Goal: Transaction & Acquisition: Subscribe to service/newsletter

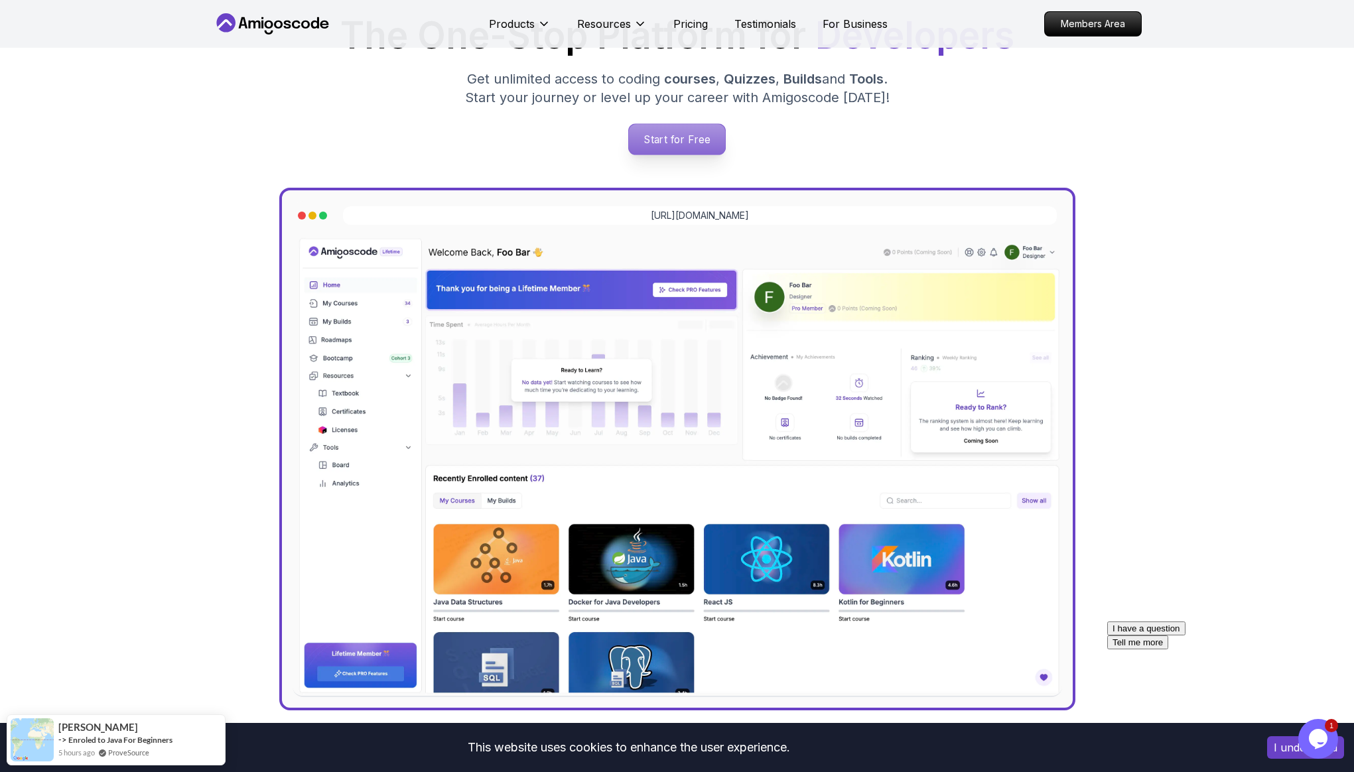
click at [680, 135] on p "Start for Free" at bounding box center [677, 139] width 96 height 31
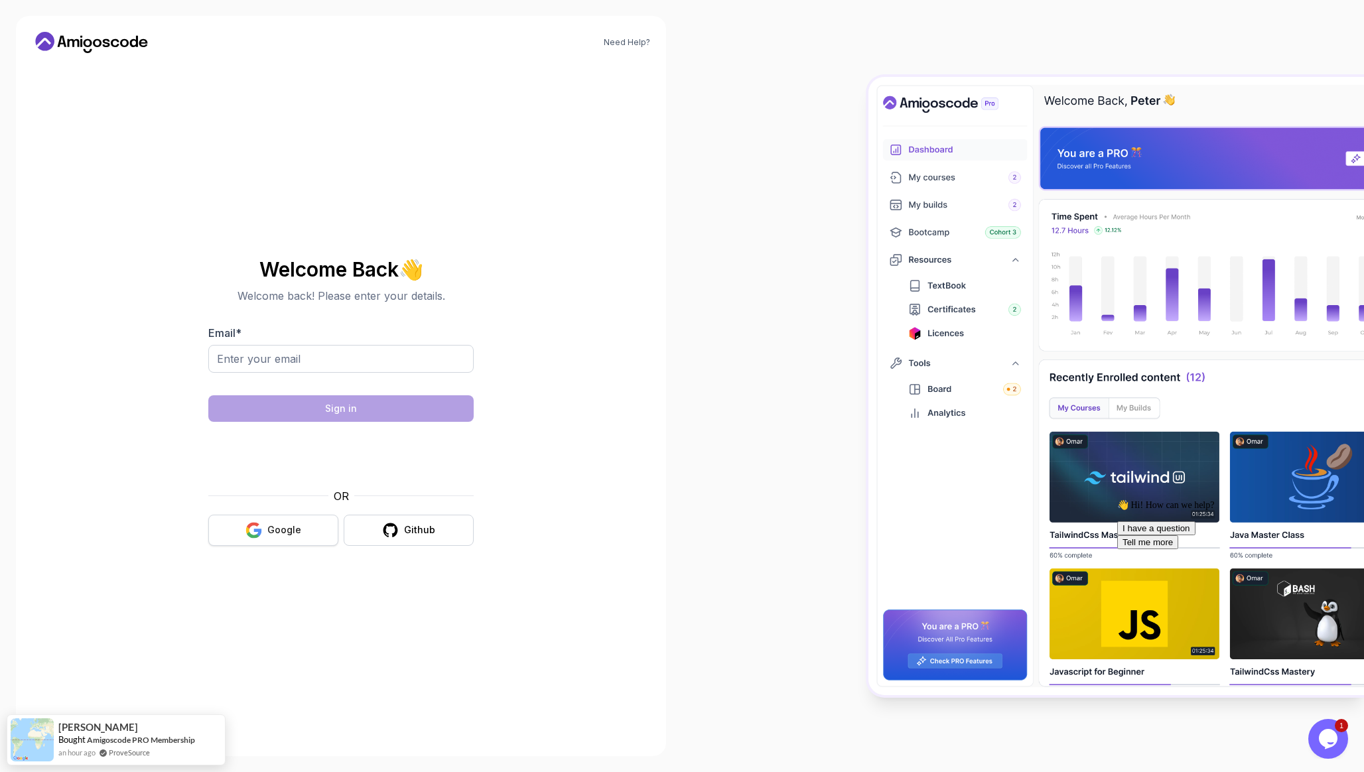
click at [229, 529] on button "Google" at bounding box center [273, 530] width 130 height 31
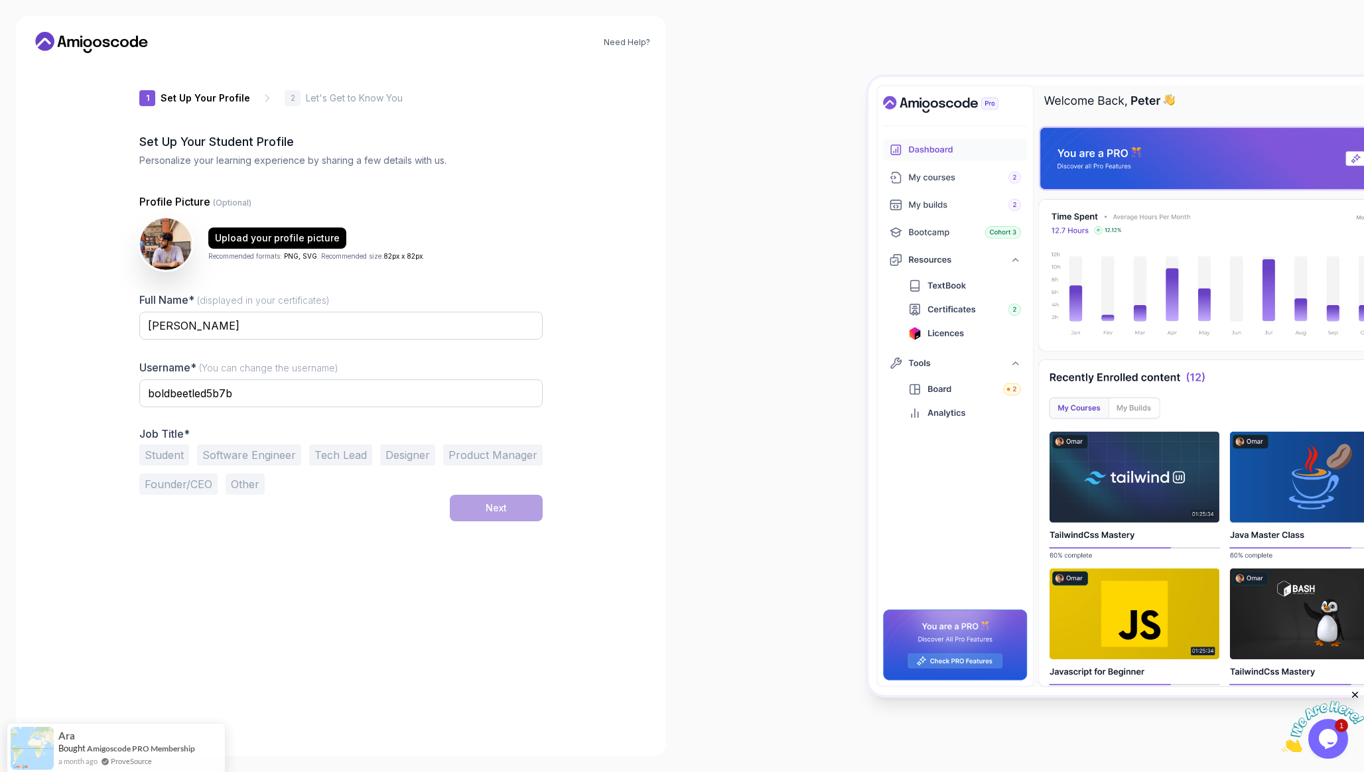
click at [276, 464] on button "Software Engineer" at bounding box center [249, 454] width 104 height 21
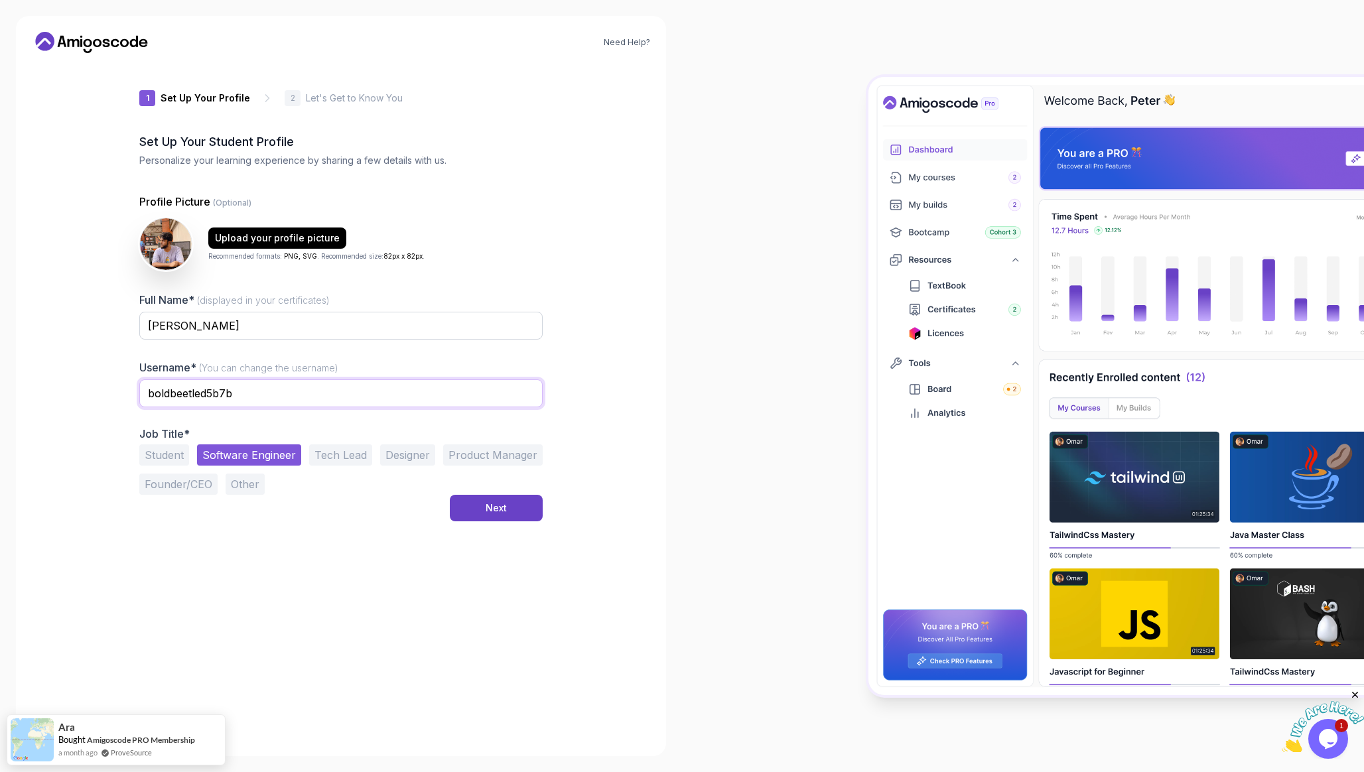
click at [291, 407] on input "boldbeetled5b7b" at bounding box center [340, 393] width 403 height 28
type input "ambraj"
click at [332, 523] on div "1 Set Up Your Profile 1 Set Up Your Profile 2 Let's Get to Know You Set Up Your…" at bounding box center [340, 402] width 403 height 677
click at [499, 501] on div "Next" at bounding box center [496, 507] width 21 height 13
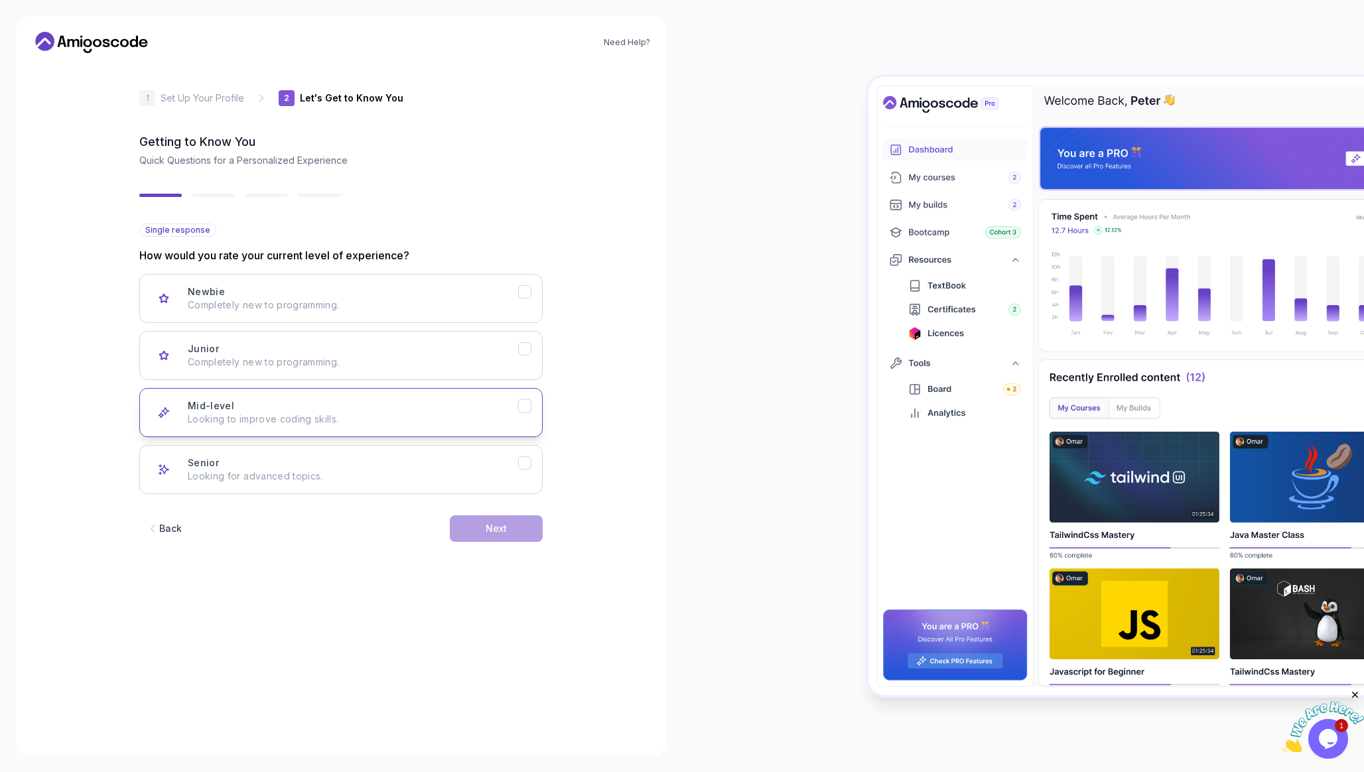
click at [490, 428] on button "Mid-level Looking to improve coding skills." at bounding box center [340, 412] width 403 height 49
click at [498, 525] on div "Next" at bounding box center [496, 528] width 21 height 13
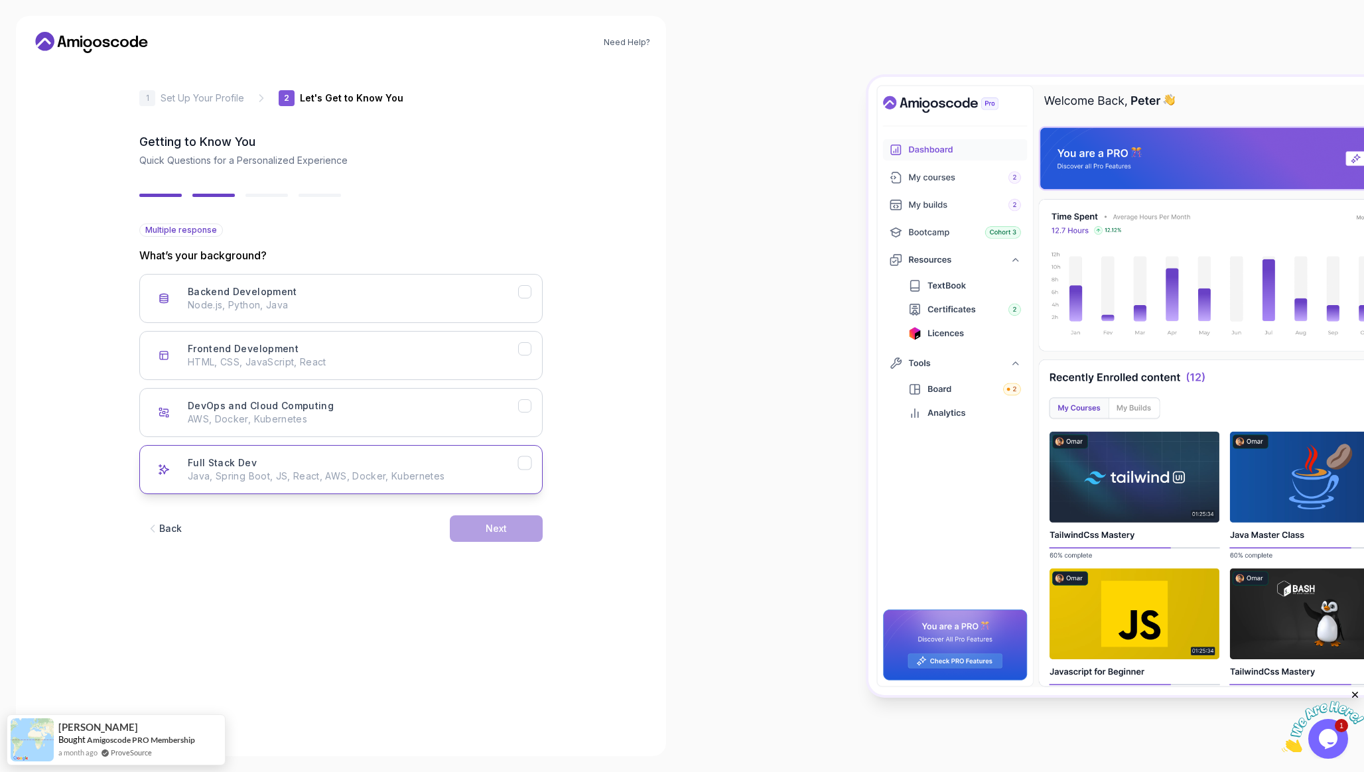
click at [412, 466] on div "Full Stack Dev Java, Spring Boot, JS, React, AWS, Docker, Kubernetes" at bounding box center [353, 469] width 330 height 27
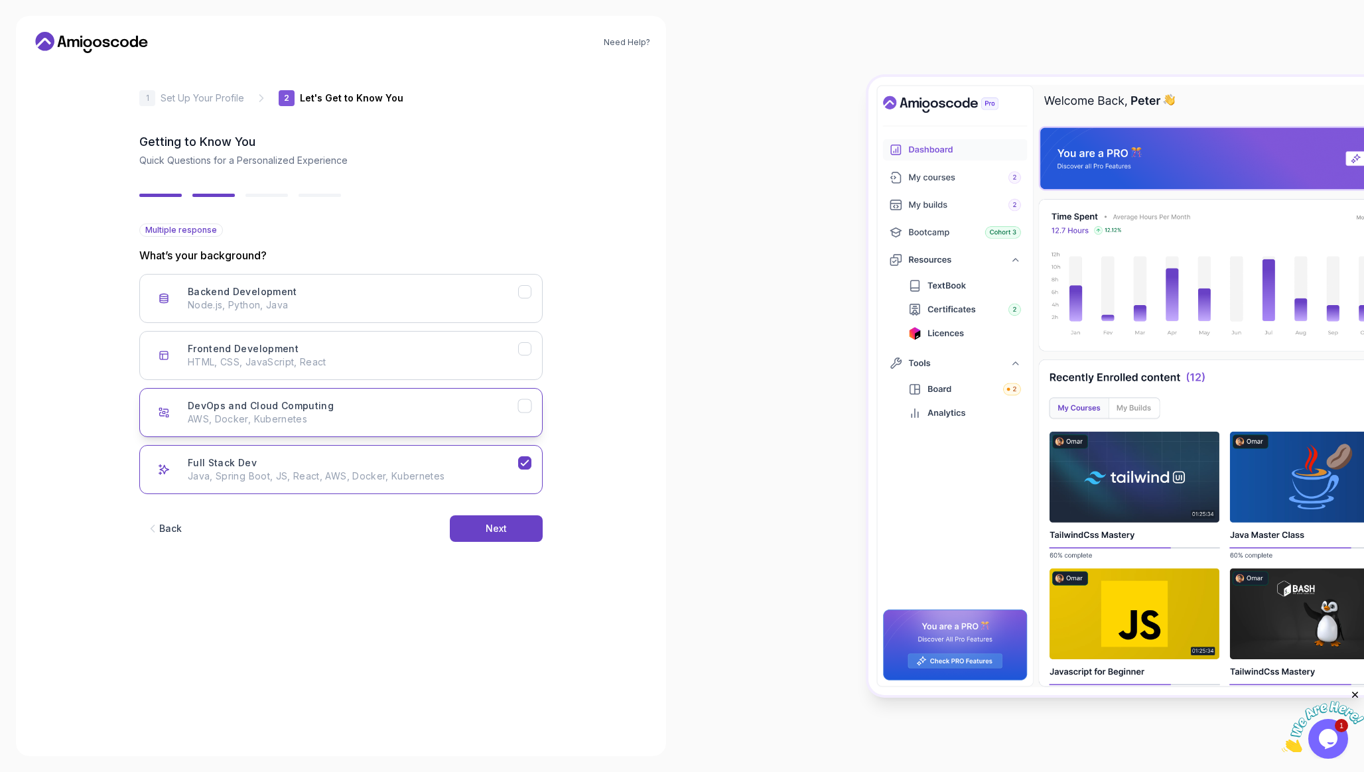
click at [426, 427] on button "DevOps and Cloud Computing AWS, Docker, Kubernetes" at bounding box center [340, 412] width 403 height 49
click at [495, 539] on button "Next" at bounding box center [496, 528] width 93 height 27
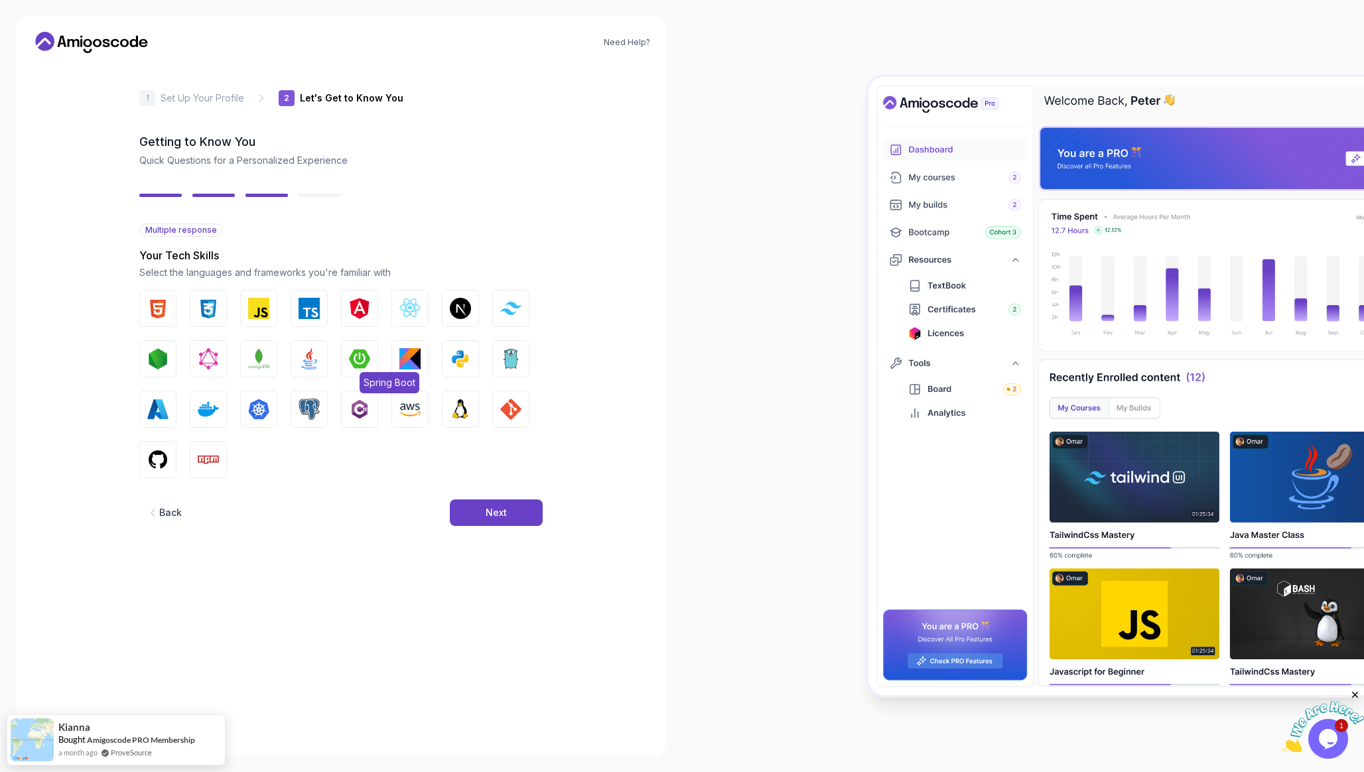
click at [358, 354] on img "button" at bounding box center [359, 358] width 21 height 21
click at [303, 356] on img "button" at bounding box center [309, 358] width 21 height 21
click at [257, 350] on img "button" at bounding box center [258, 358] width 21 height 21
click at [211, 350] on img "button" at bounding box center [208, 358] width 21 height 21
click at [222, 405] on button "Docker" at bounding box center [208, 409] width 37 height 37
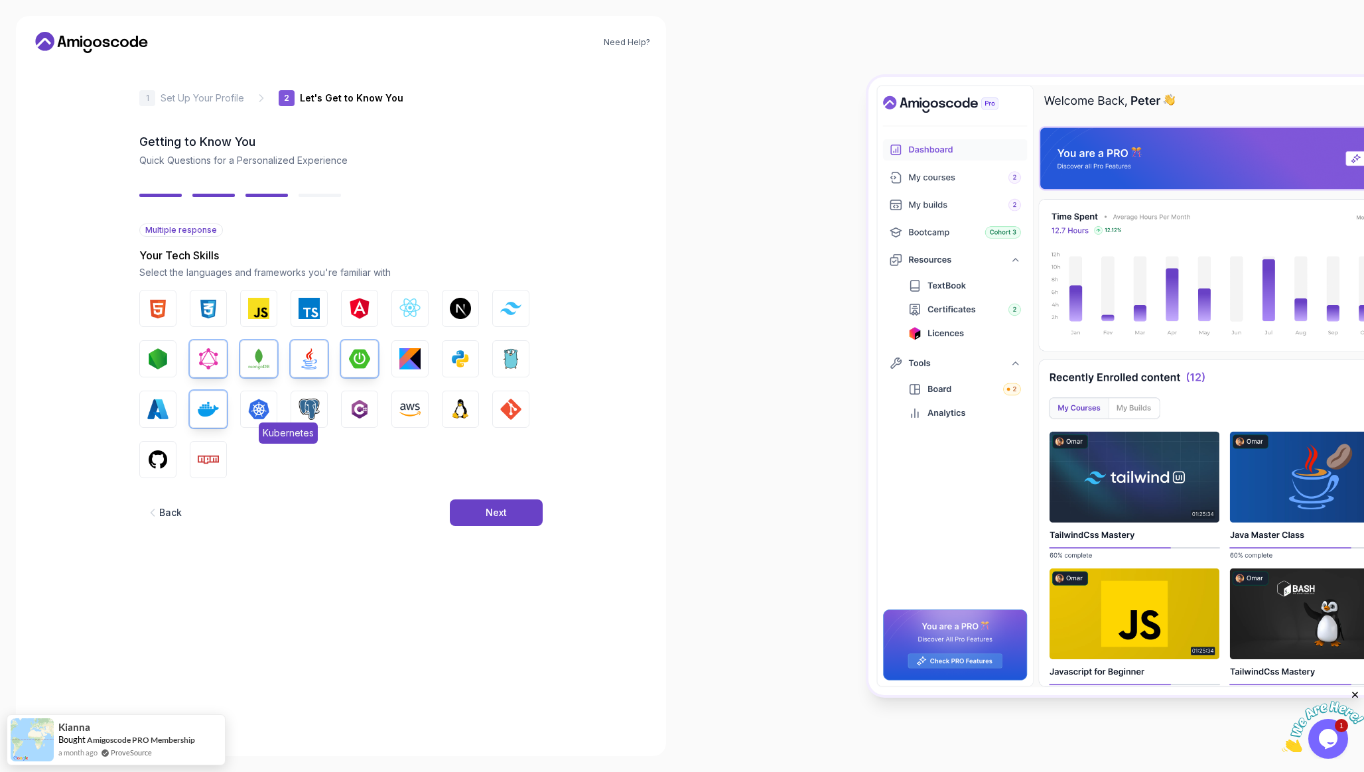
click at [255, 404] on img "button" at bounding box center [258, 409] width 21 height 21
click at [301, 404] on img "button" at bounding box center [309, 409] width 21 height 21
click at [399, 401] on img "button" at bounding box center [409, 409] width 21 height 21
click at [360, 298] on img "button" at bounding box center [359, 308] width 21 height 21
click at [494, 519] on div "Next" at bounding box center [496, 512] width 21 height 13
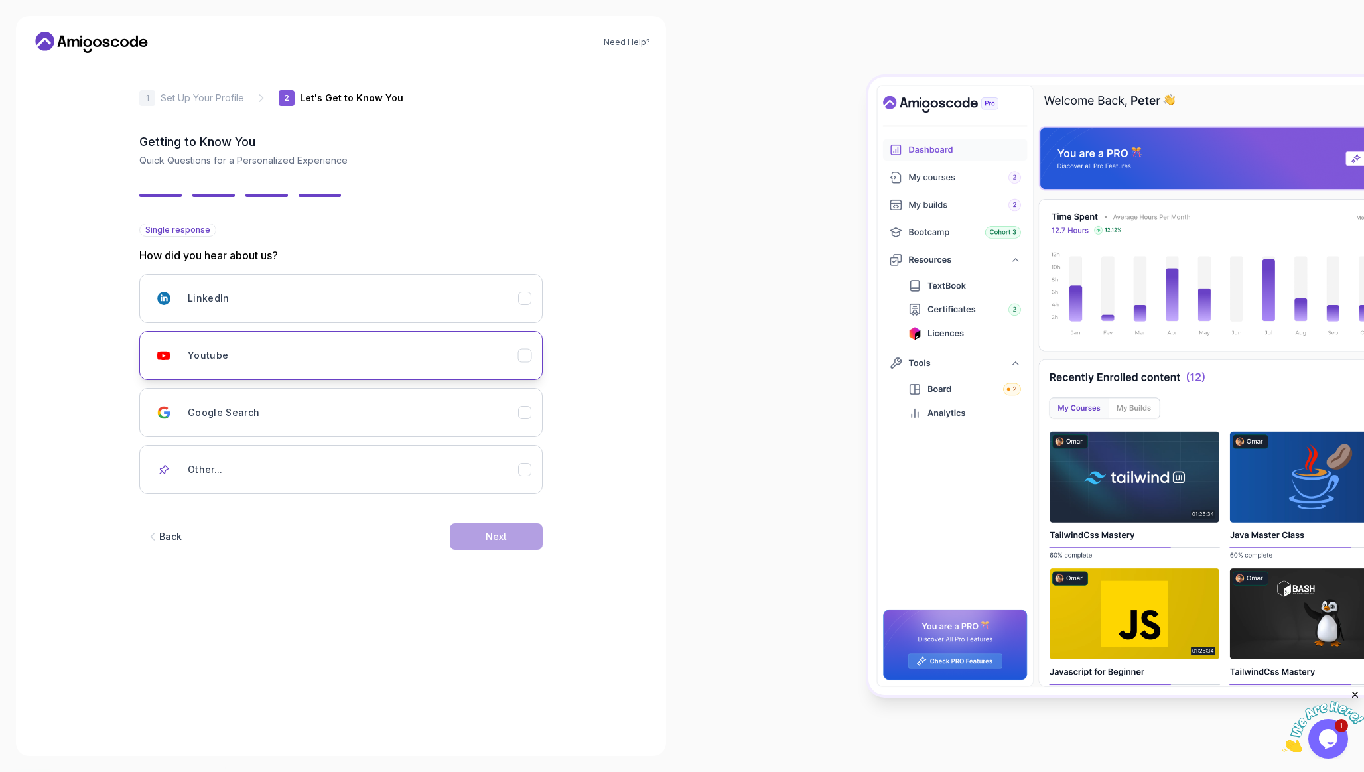
click at [411, 344] on div "Youtube" at bounding box center [353, 355] width 330 height 27
click at [499, 530] on div "Next" at bounding box center [496, 536] width 21 height 13
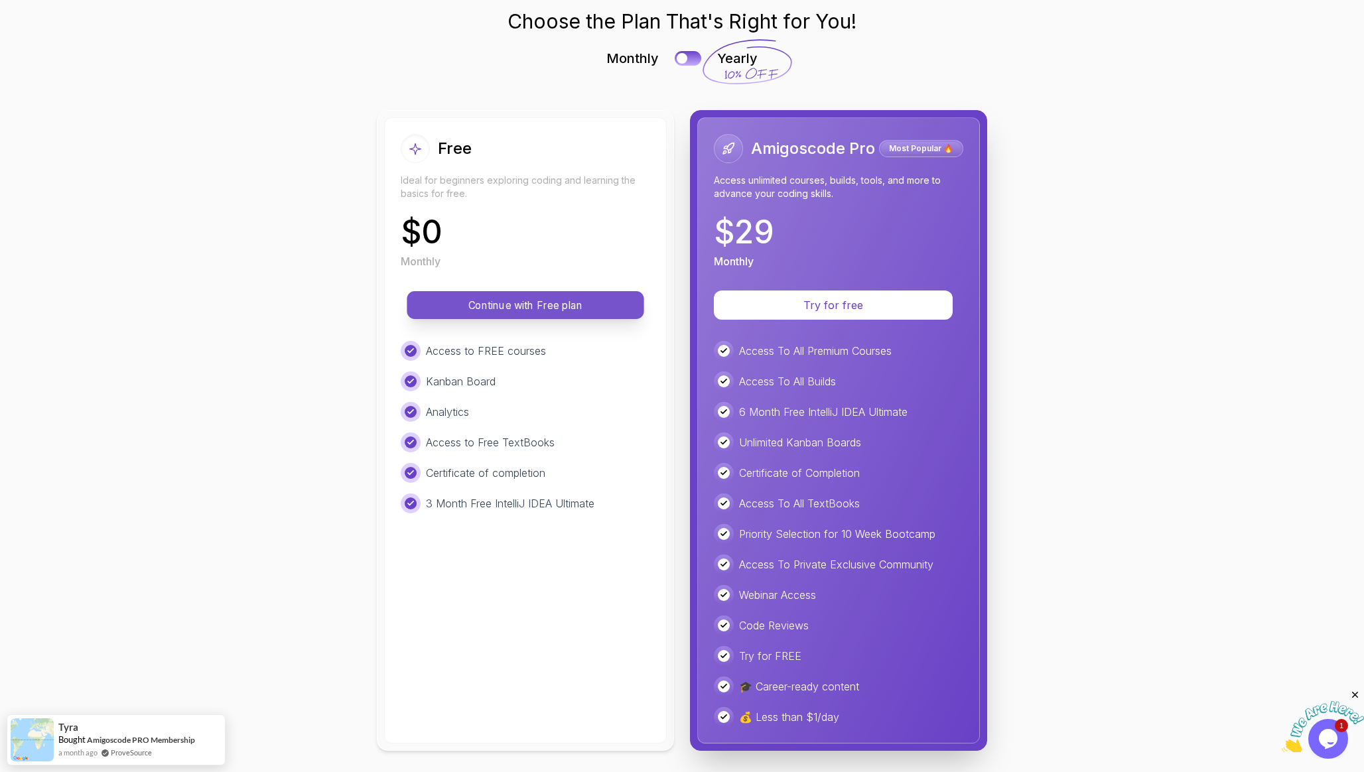
scroll to position [32, 0]
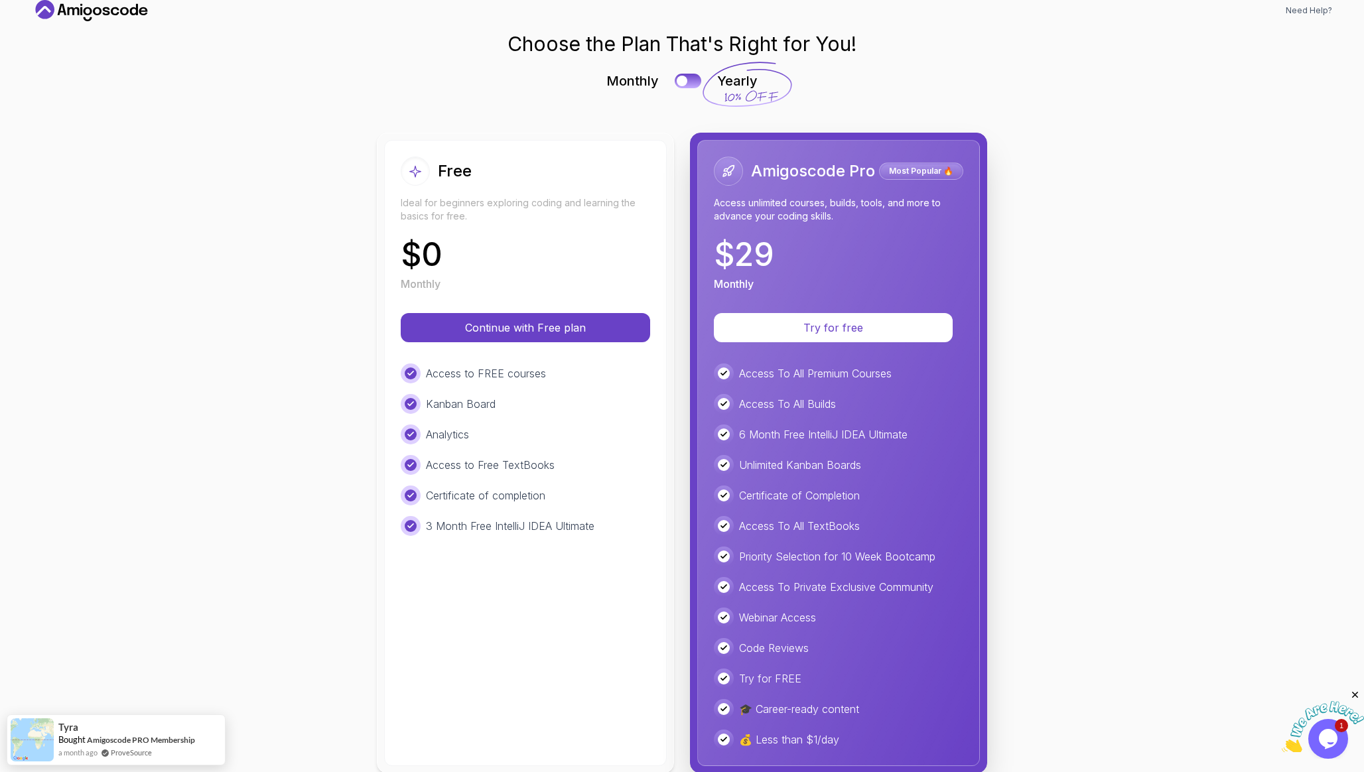
click at [680, 72] on div "Monthly Yearly" at bounding box center [682, 81] width 610 height 19
click at [681, 77] on button at bounding box center [688, 80] width 28 height 15
click at [681, 74] on button at bounding box center [688, 80] width 28 height 15
click at [681, 78] on button at bounding box center [688, 80] width 28 height 15
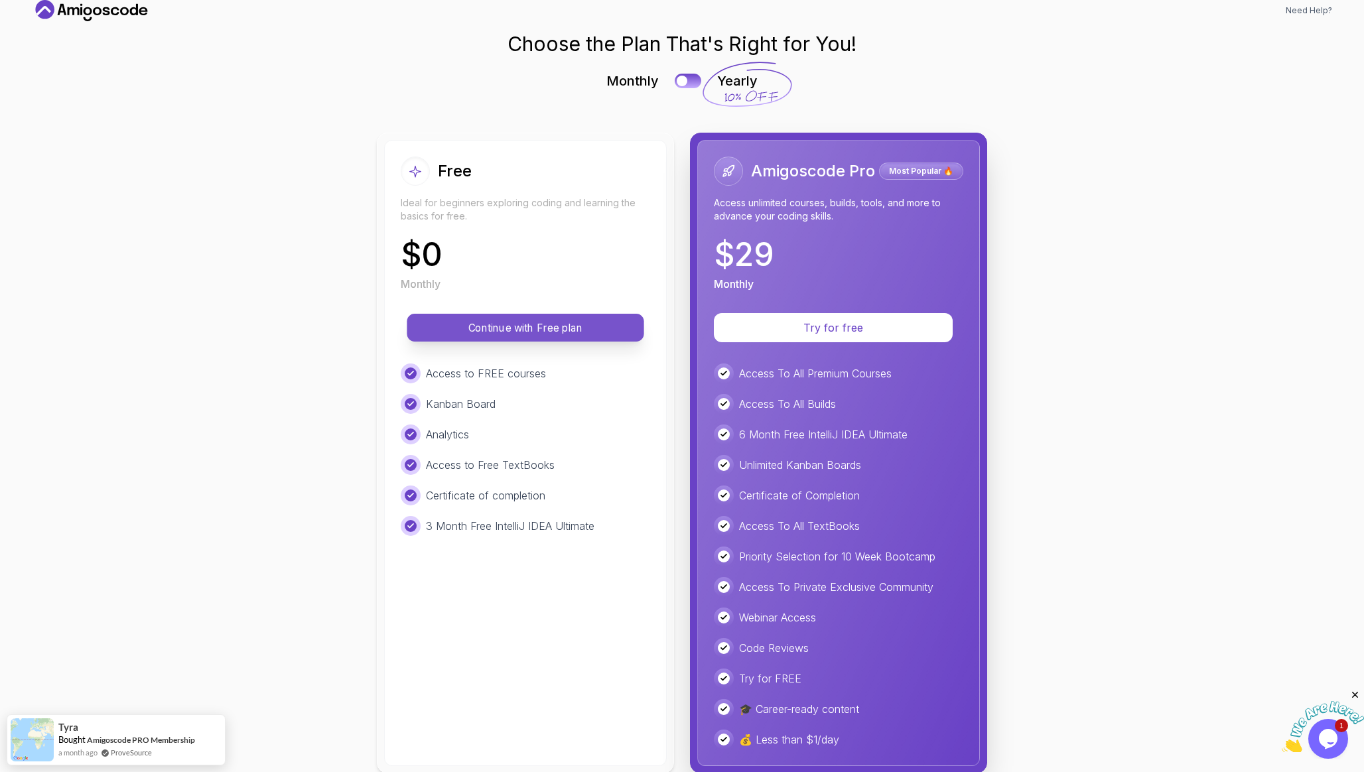
click at [530, 332] on p "Continue with Free plan" at bounding box center [525, 327] width 207 height 15
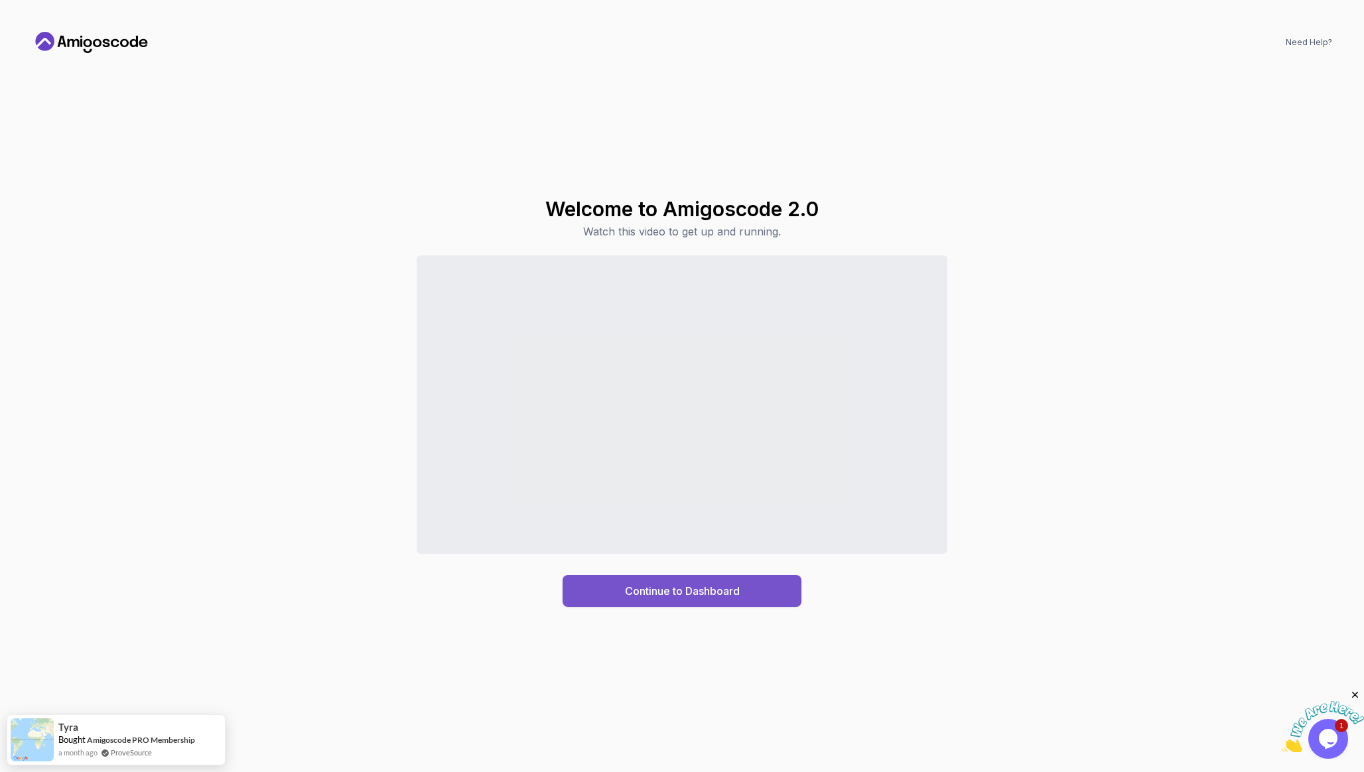
click at [697, 585] on div "Continue to Dashboard" at bounding box center [682, 591] width 115 height 16
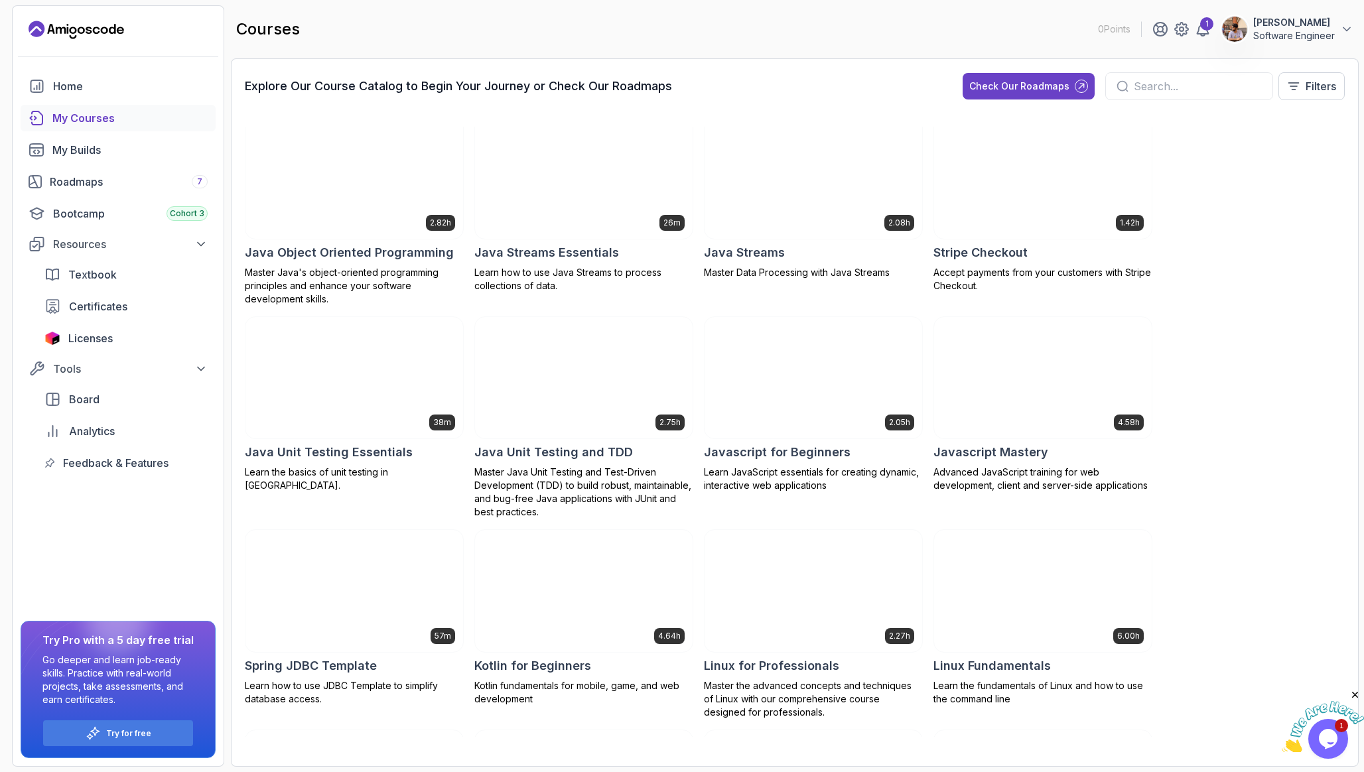
scroll to position [1014, 0]
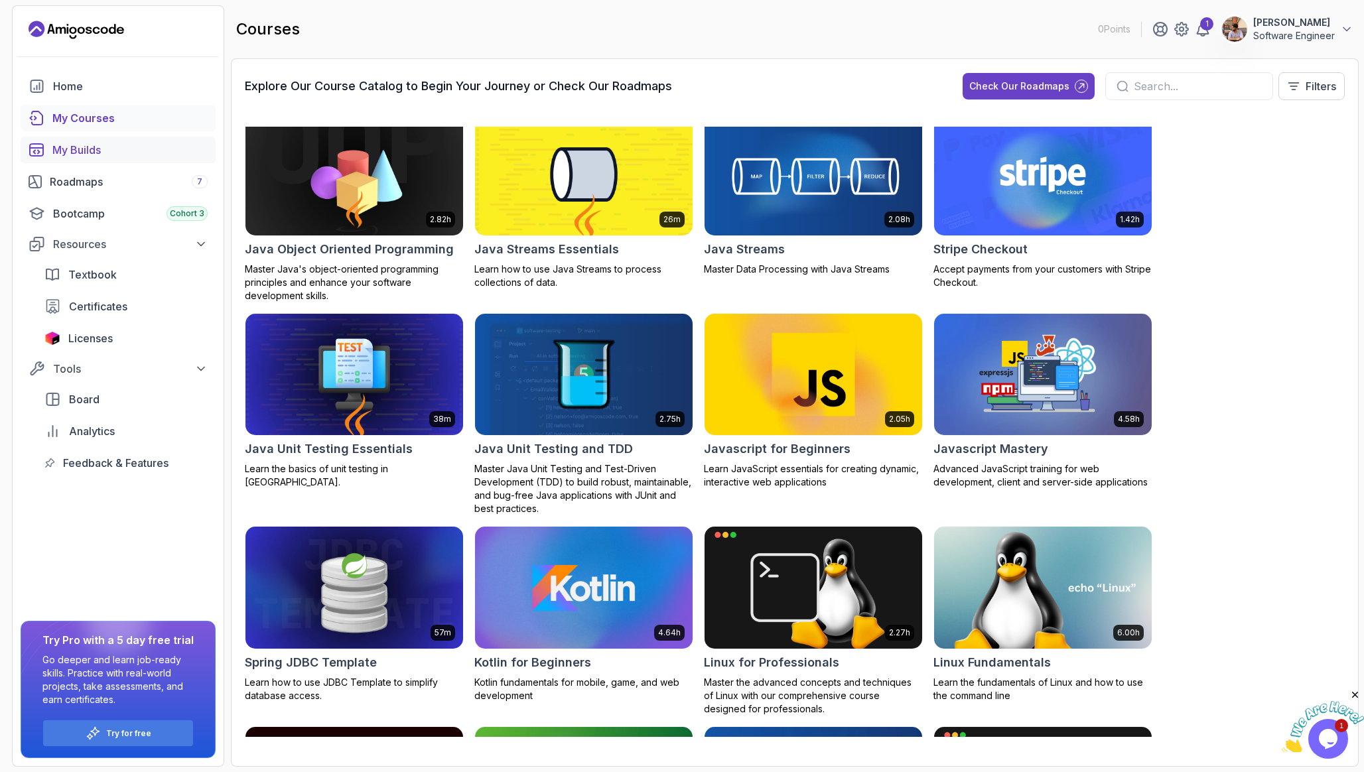
click at [71, 145] on div "My Builds" at bounding box center [129, 150] width 155 height 16
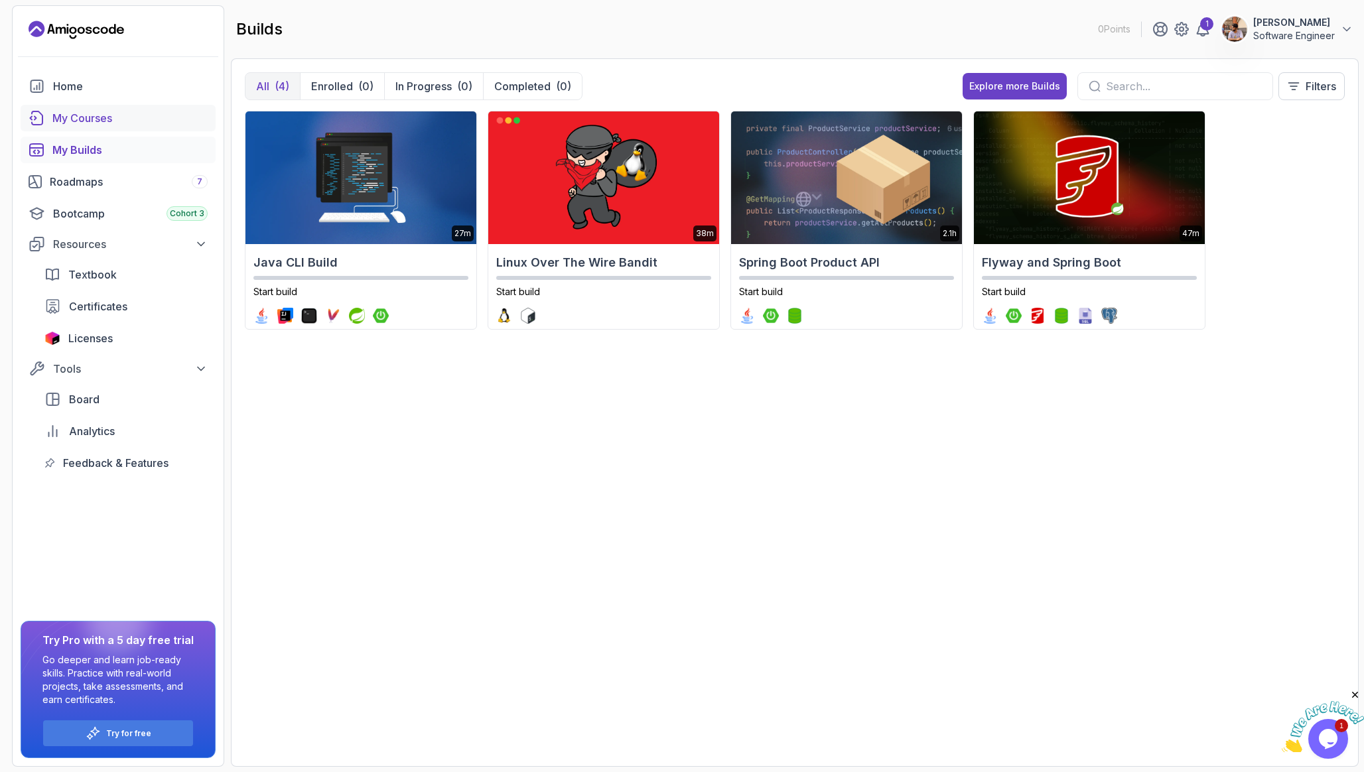
click at [111, 125] on div "My Courses" at bounding box center [129, 118] width 155 height 16
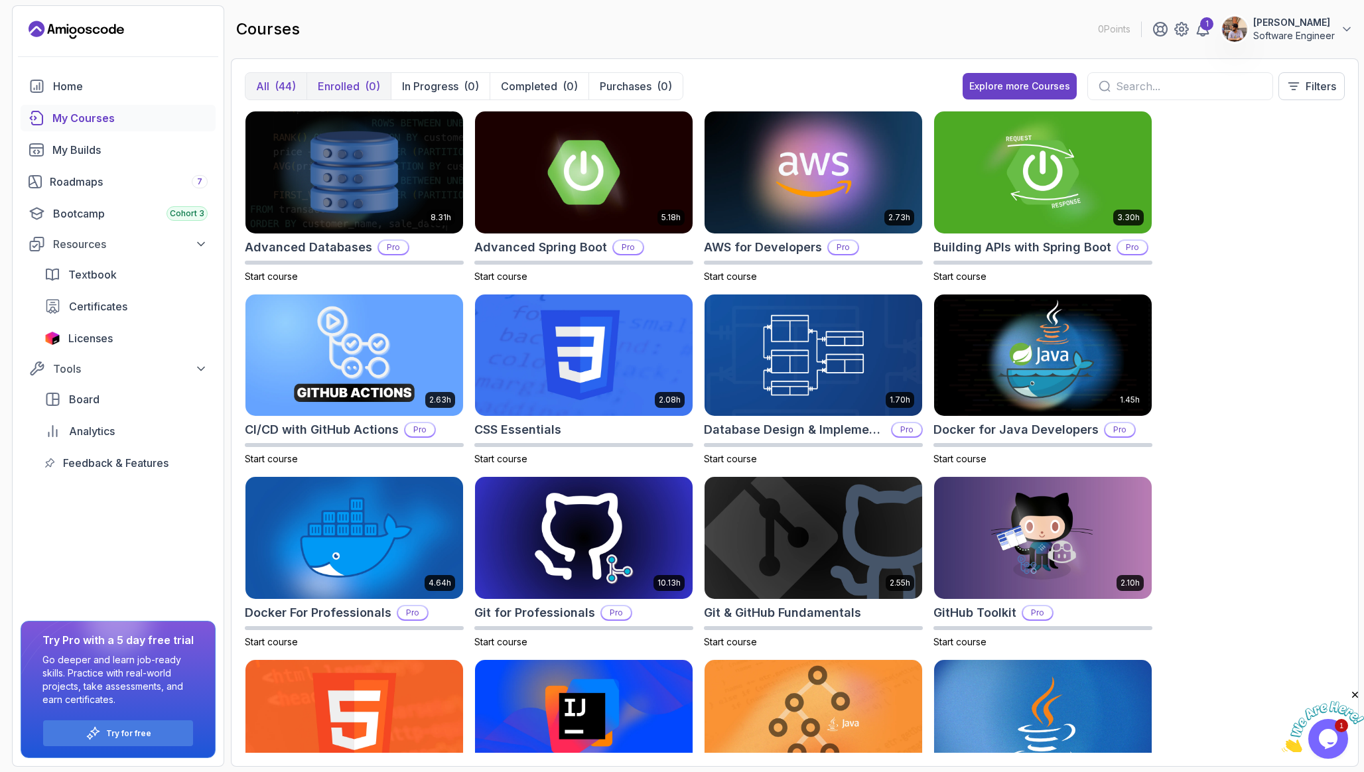
click at [325, 79] on p "Enrolled" at bounding box center [339, 86] width 42 height 16
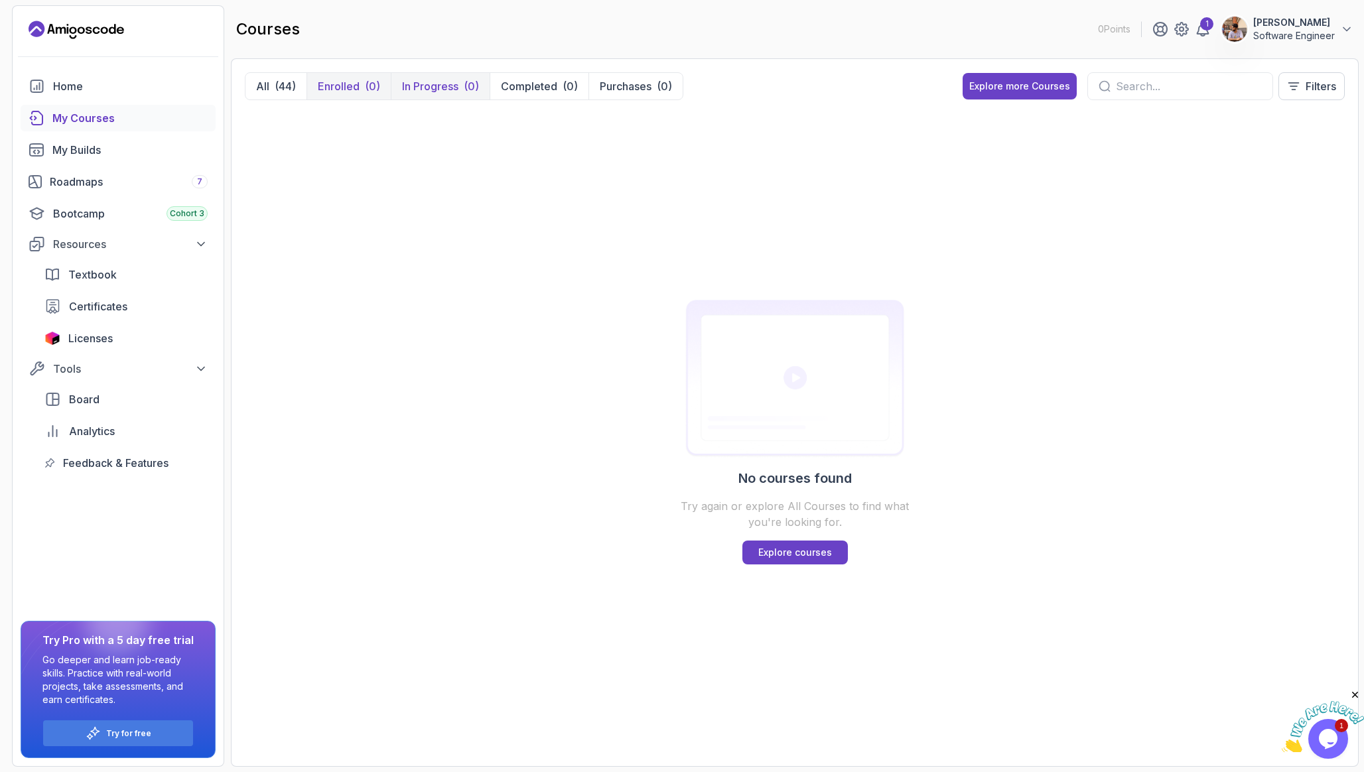
click at [421, 86] on p "In Progress" at bounding box center [430, 86] width 56 height 16
click at [297, 82] on button "All (44)" at bounding box center [275, 86] width 61 height 27
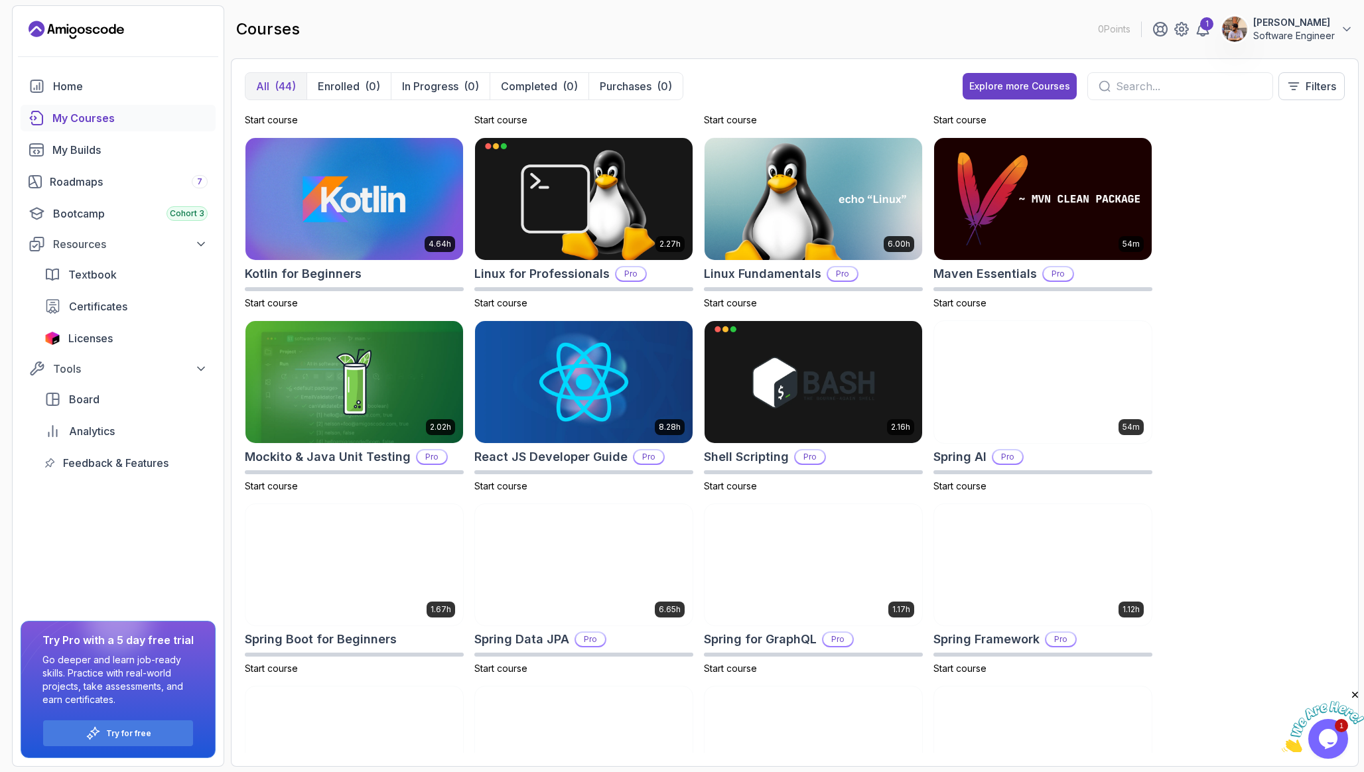
scroll to position [1239, 0]
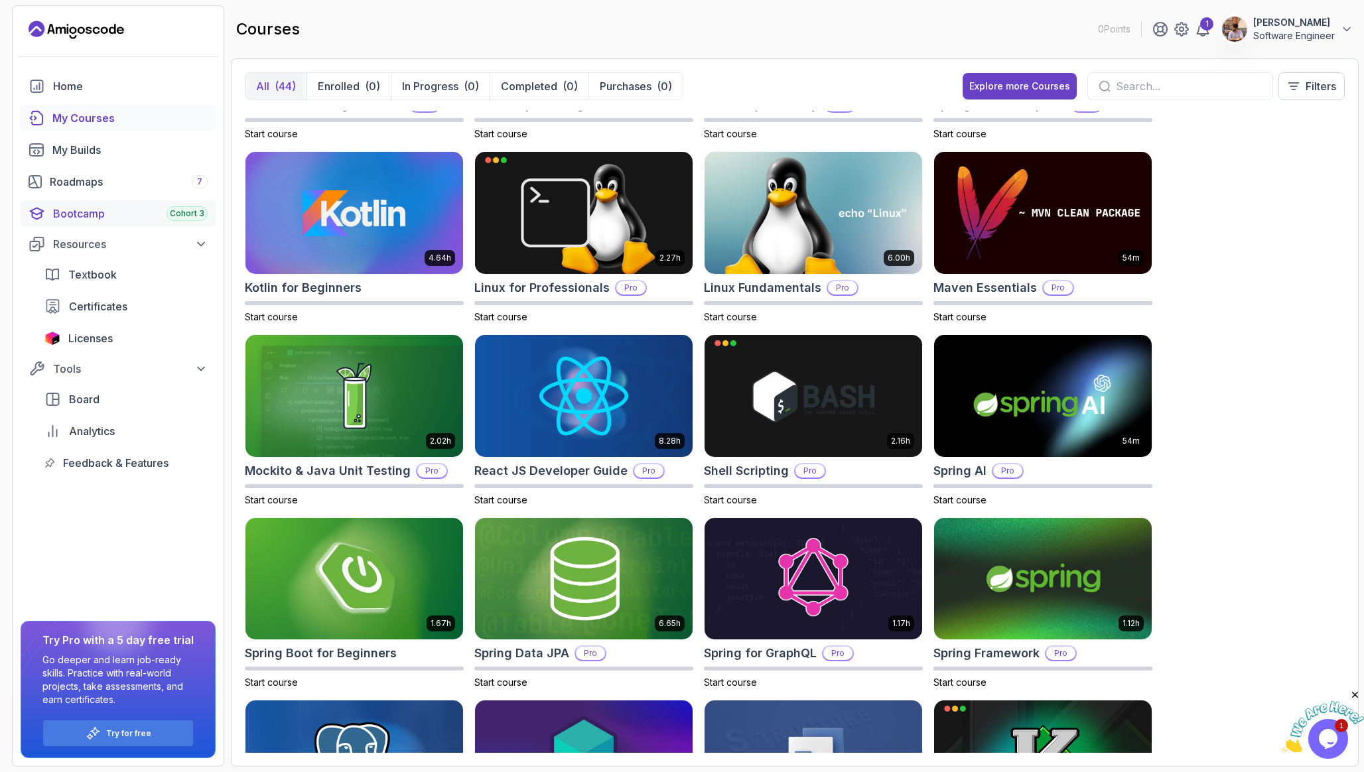
click at [76, 212] on div "Bootcamp Cohort 3" at bounding box center [130, 214] width 155 height 16
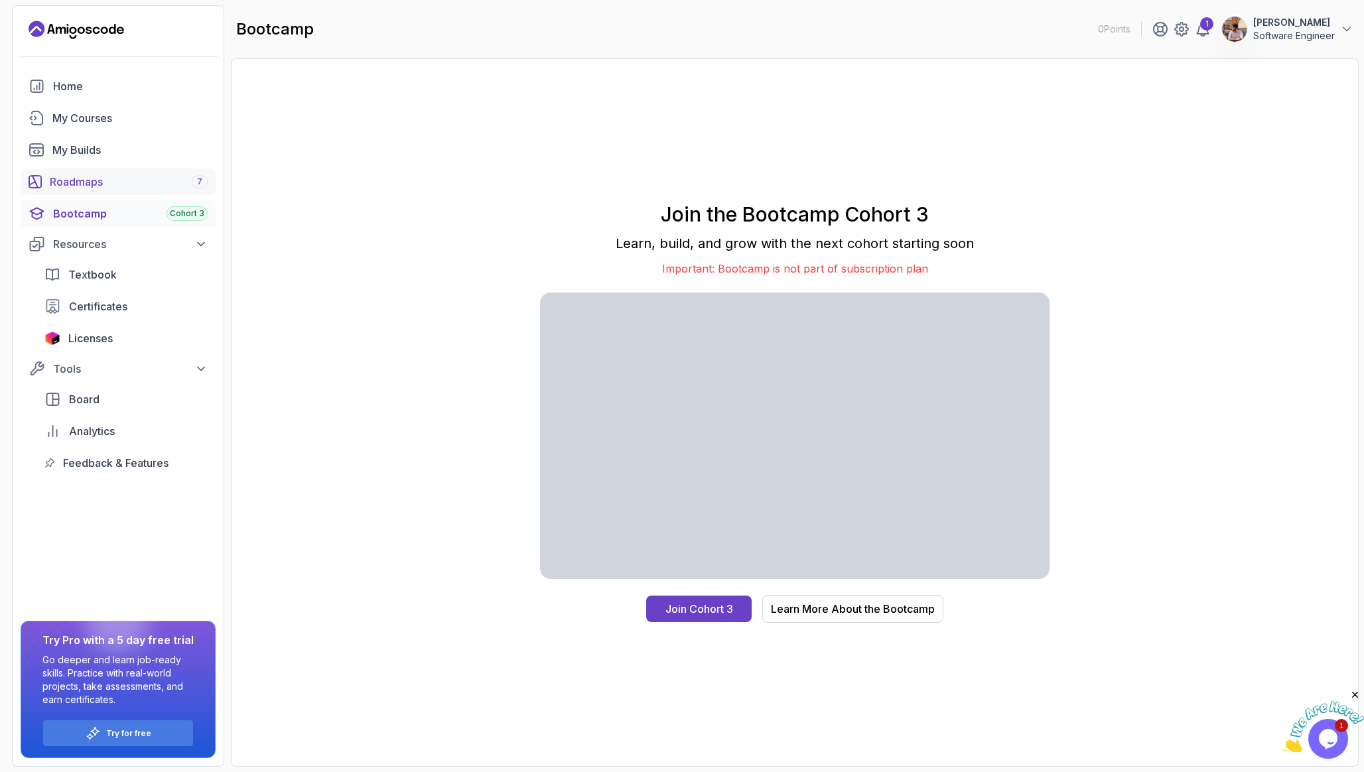
click at [97, 183] on div "Roadmaps 7" at bounding box center [129, 182] width 158 height 16
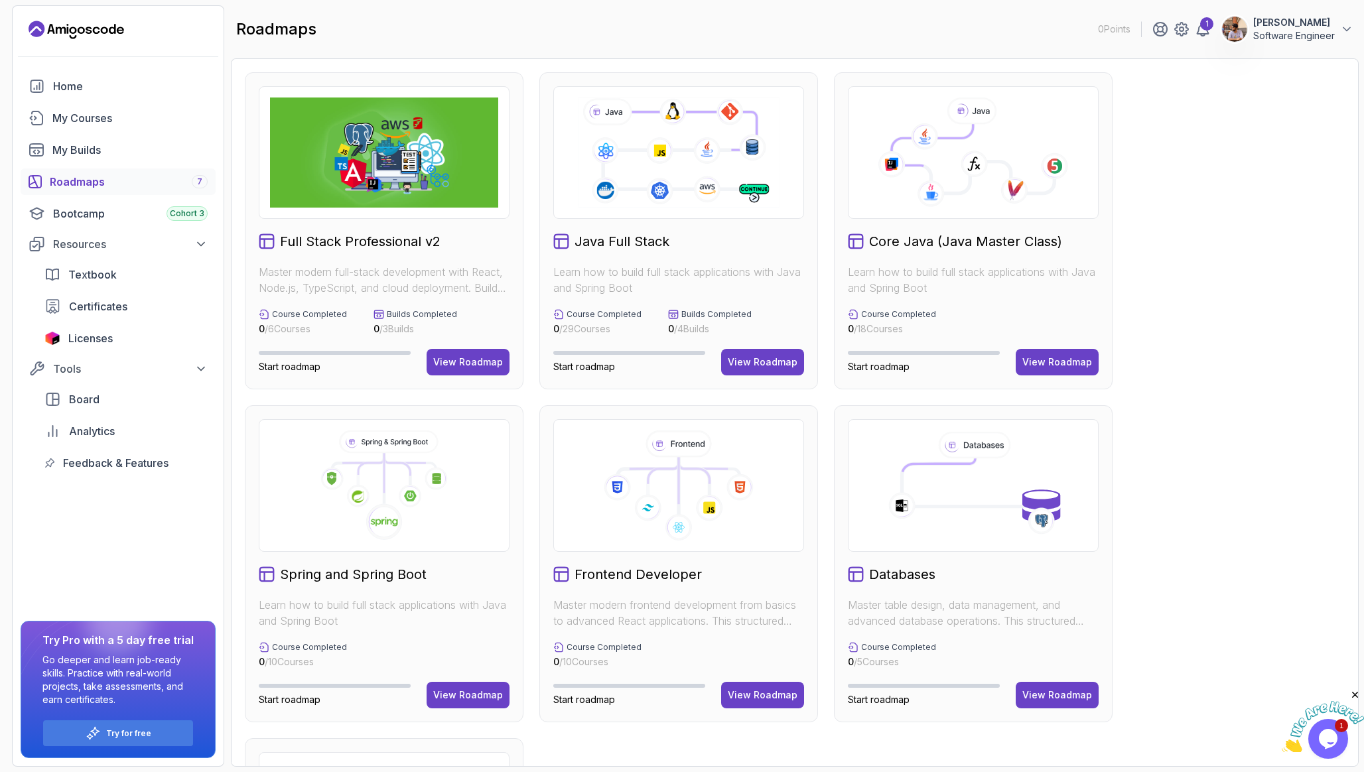
click at [330, 517] on icon at bounding box center [384, 486] width 228 height 110
click at [466, 689] on div "View Roadmap" at bounding box center [468, 695] width 70 height 13
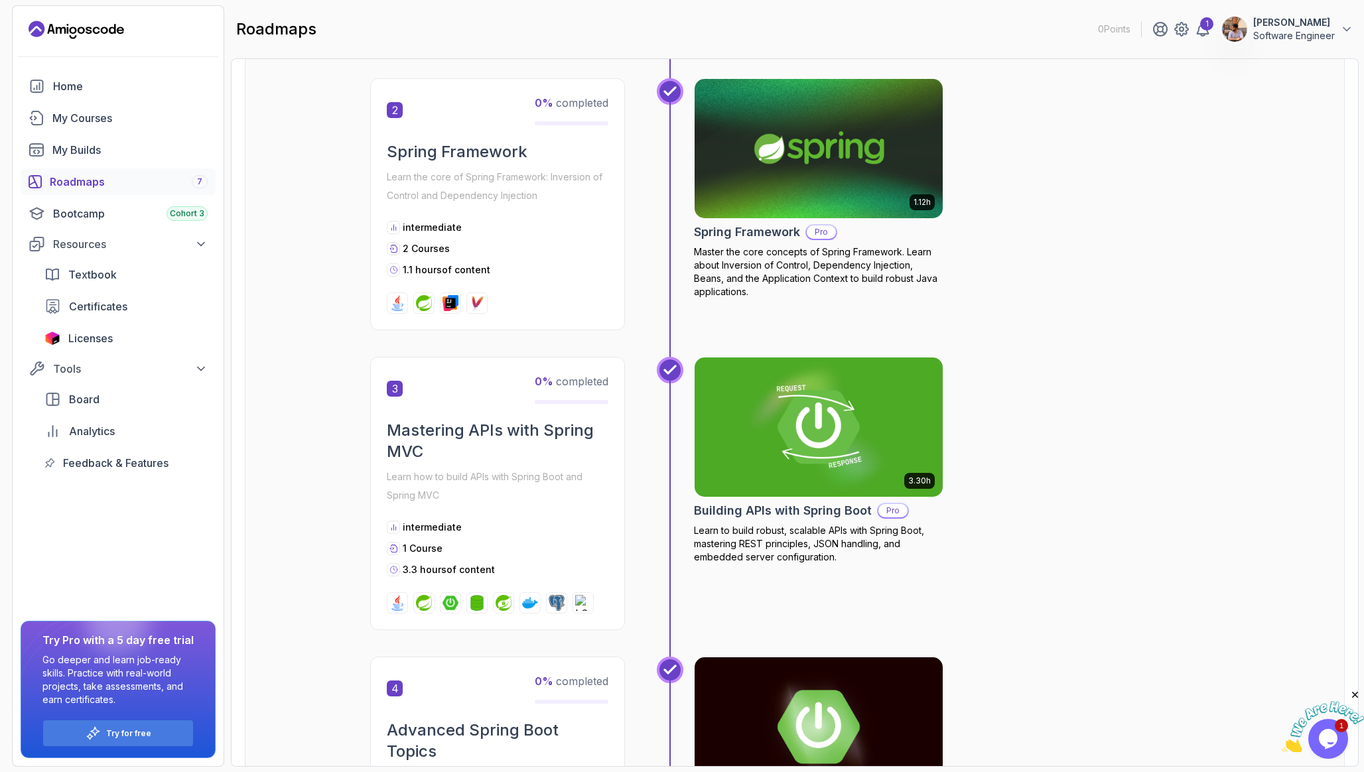
scroll to position [570, 0]
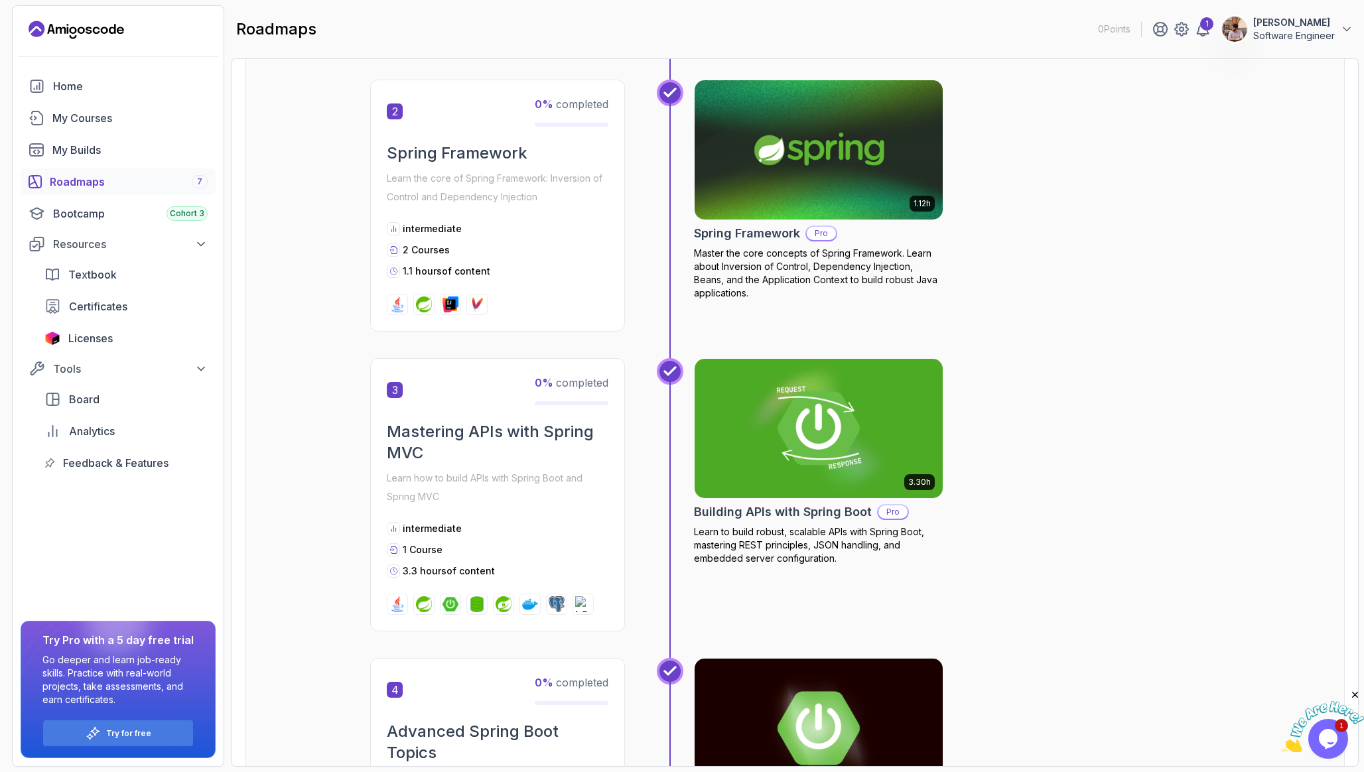
click at [120, 101] on div "Home My Courses My Builds Roadmaps 7 Bootcamp Cohort 3 Resources Textbook Certi…" at bounding box center [118, 274] width 195 height 403
click at [120, 121] on div "My Courses" at bounding box center [129, 118] width 155 height 16
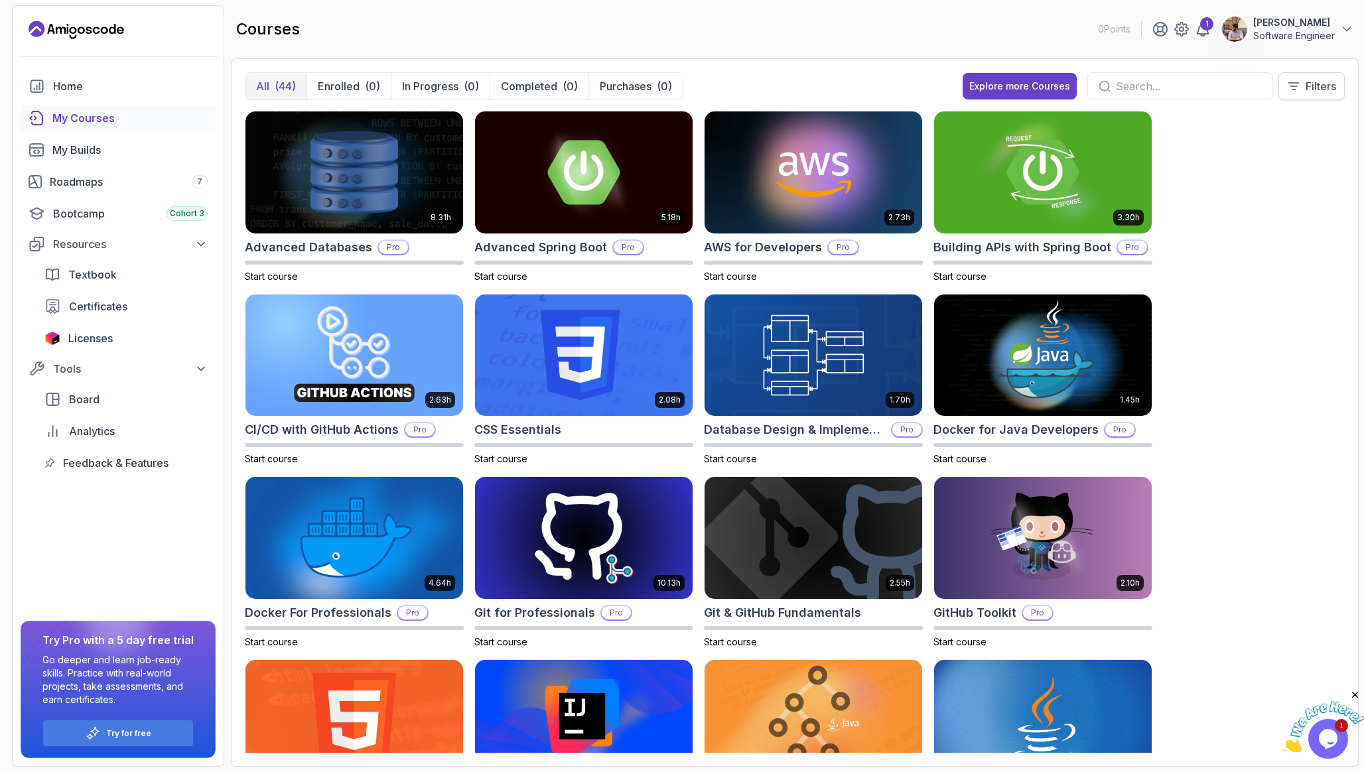
click at [1292, 87] on icon at bounding box center [1293, 86] width 13 height 13
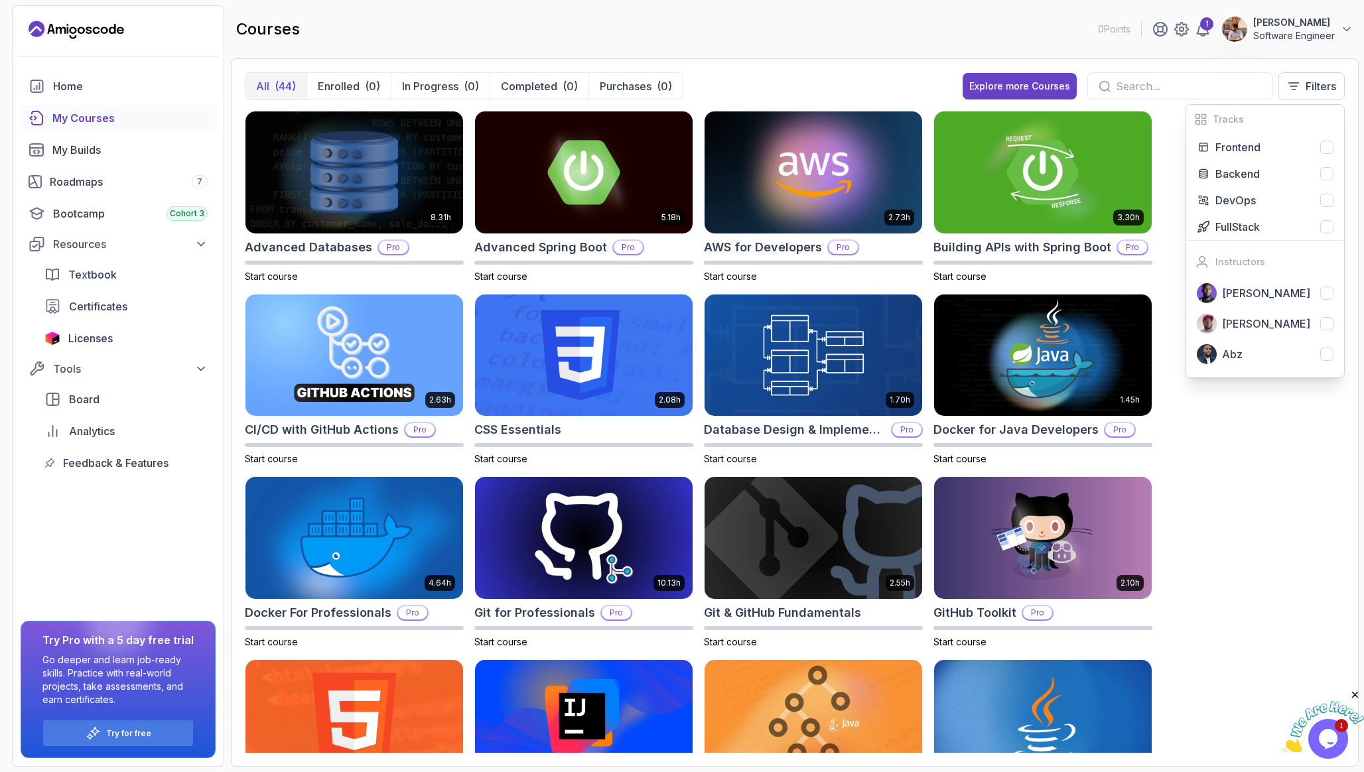
click at [1267, 391] on div "8.31h Advanced Databases Pro Start course 5.18h Advanced Spring Boot Pro Start …" at bounding box center [795, 432] width 1100 height 642
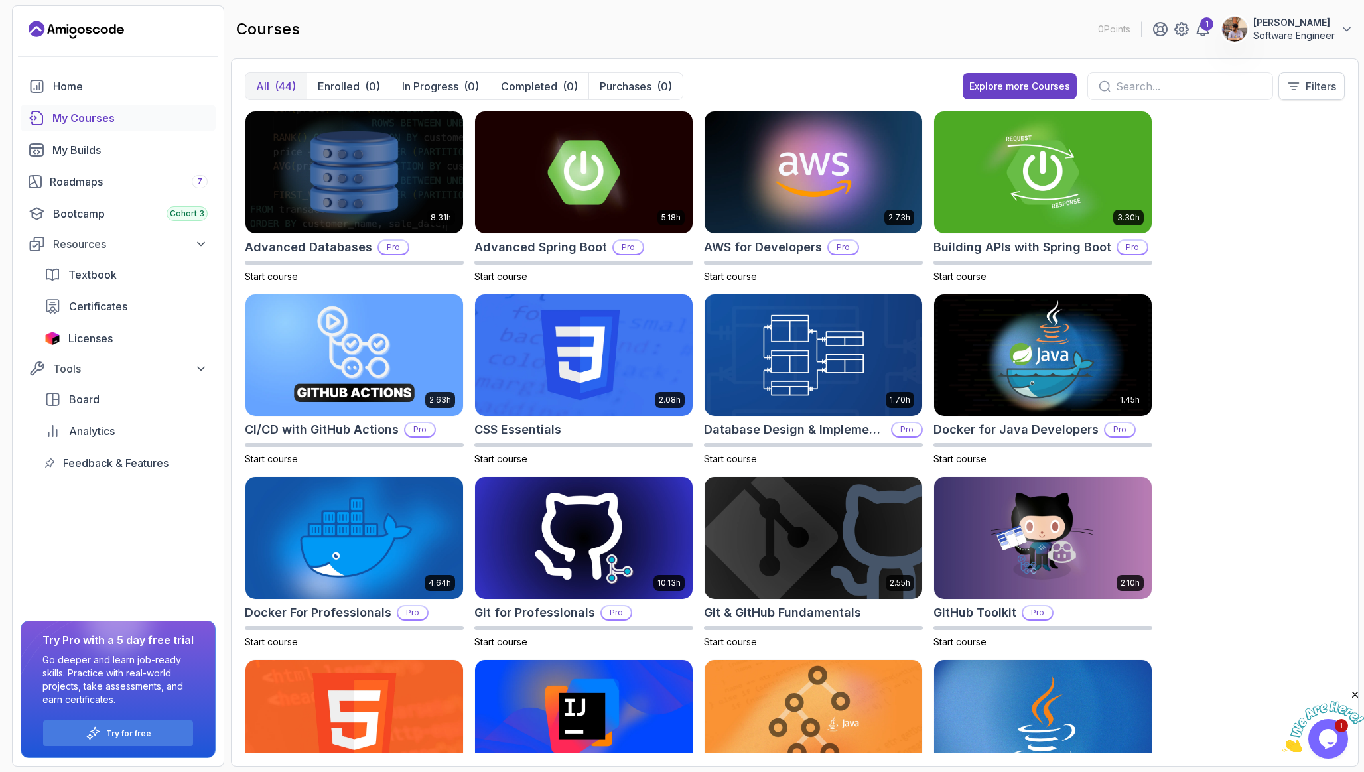
click at [1317, 88] on p "Filters" at bounding box center [1320, 86] width 31 height 16
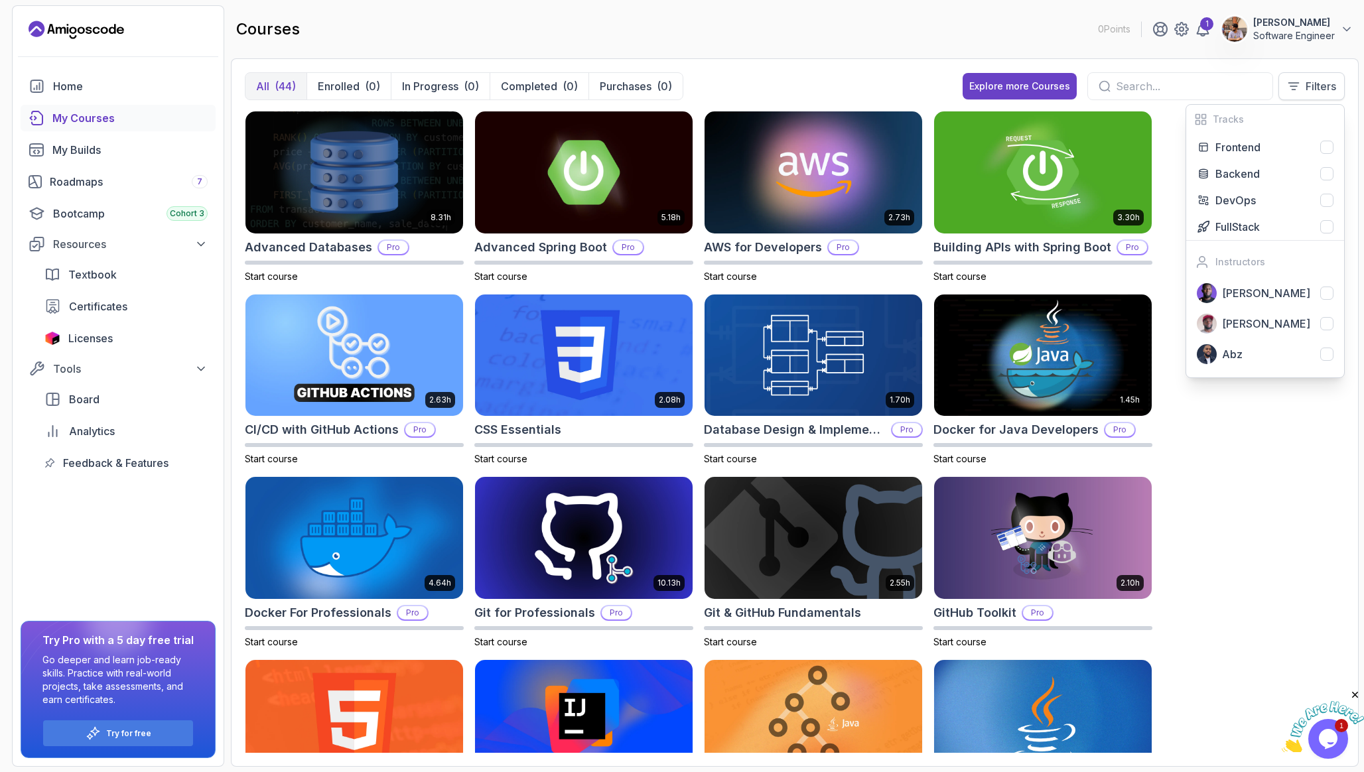
click at [1317, 88] on p "Filters" at bounding box center [1320, 86] width 31 height 16
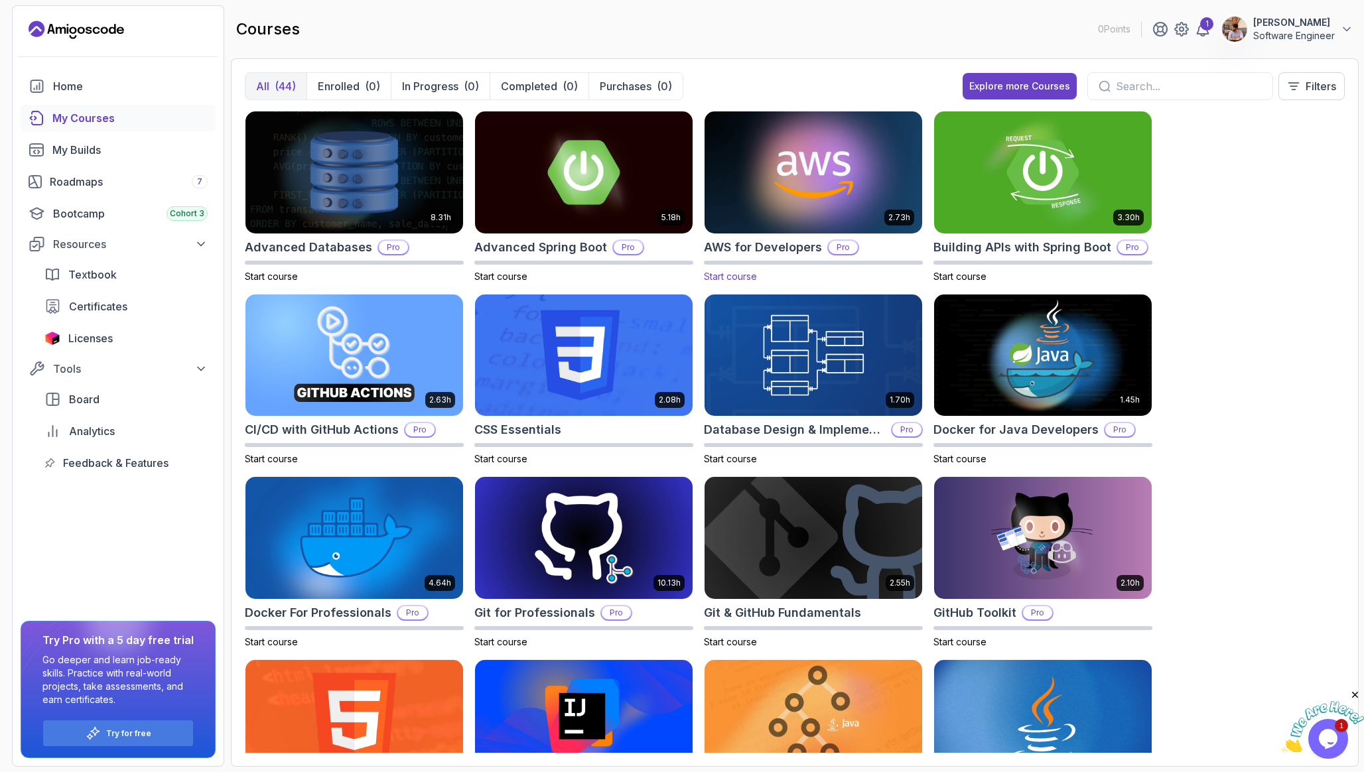
click at [866, 195] on img at bounding box center [813, 172] width 228 height 128
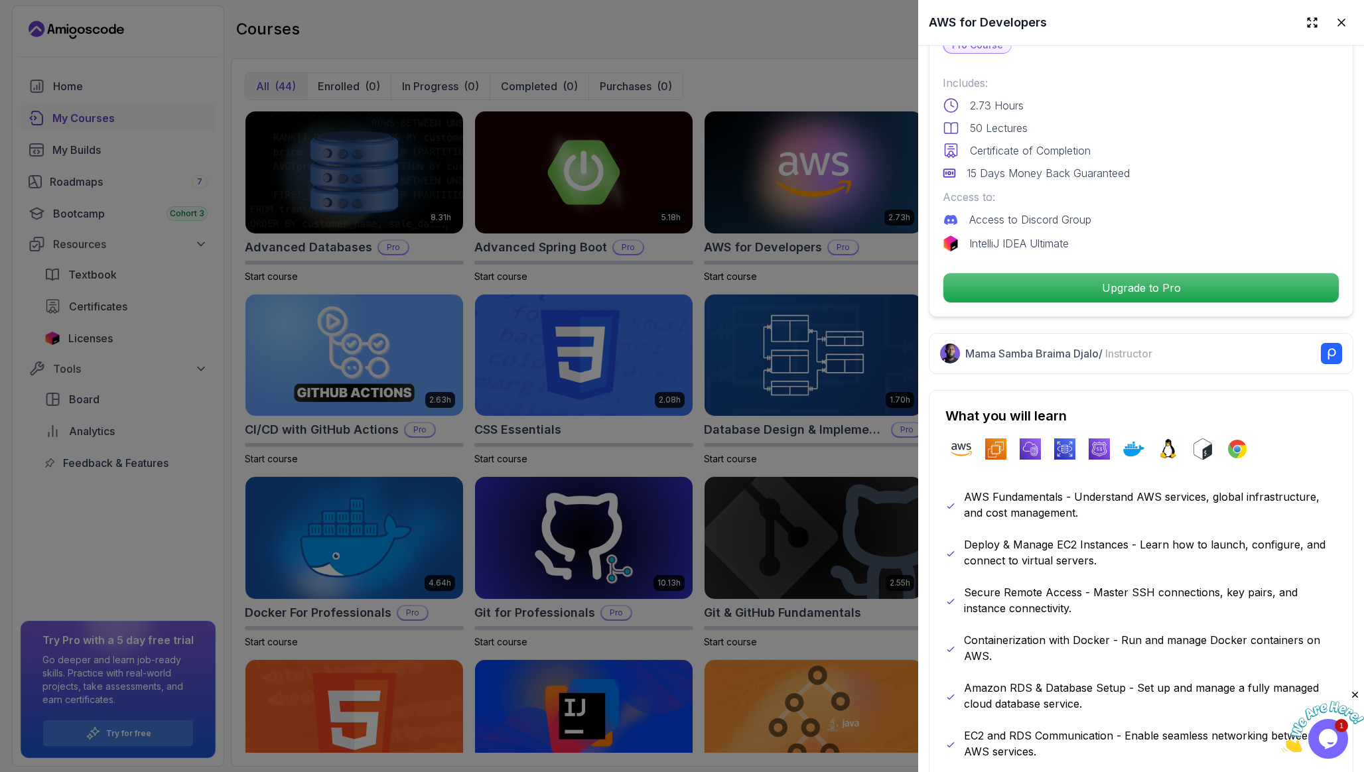
scroll to position [338, 0]
click at [555, 194] on div at bounding box center [682, 386] width 1364 height 772
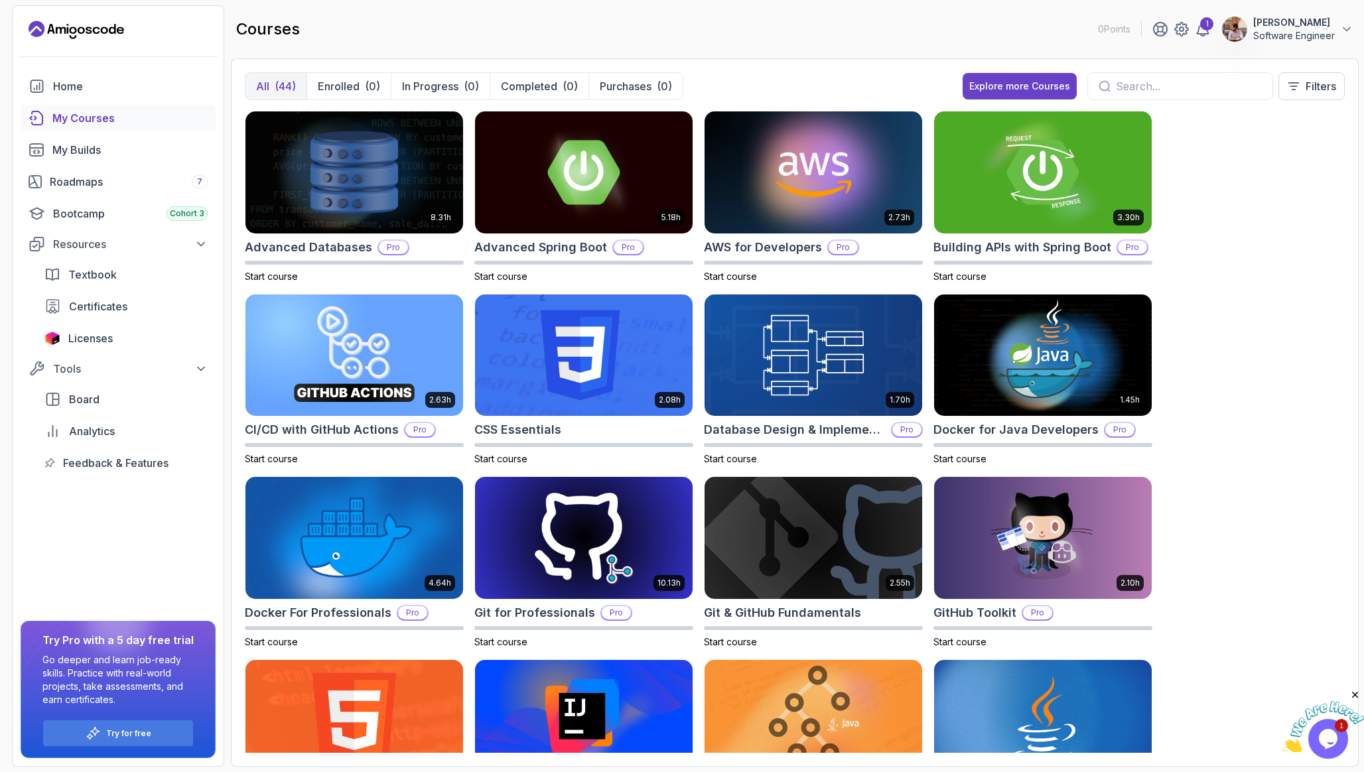
click at [555, 194] on img at bounding box center [584, 172] width 218 height 122
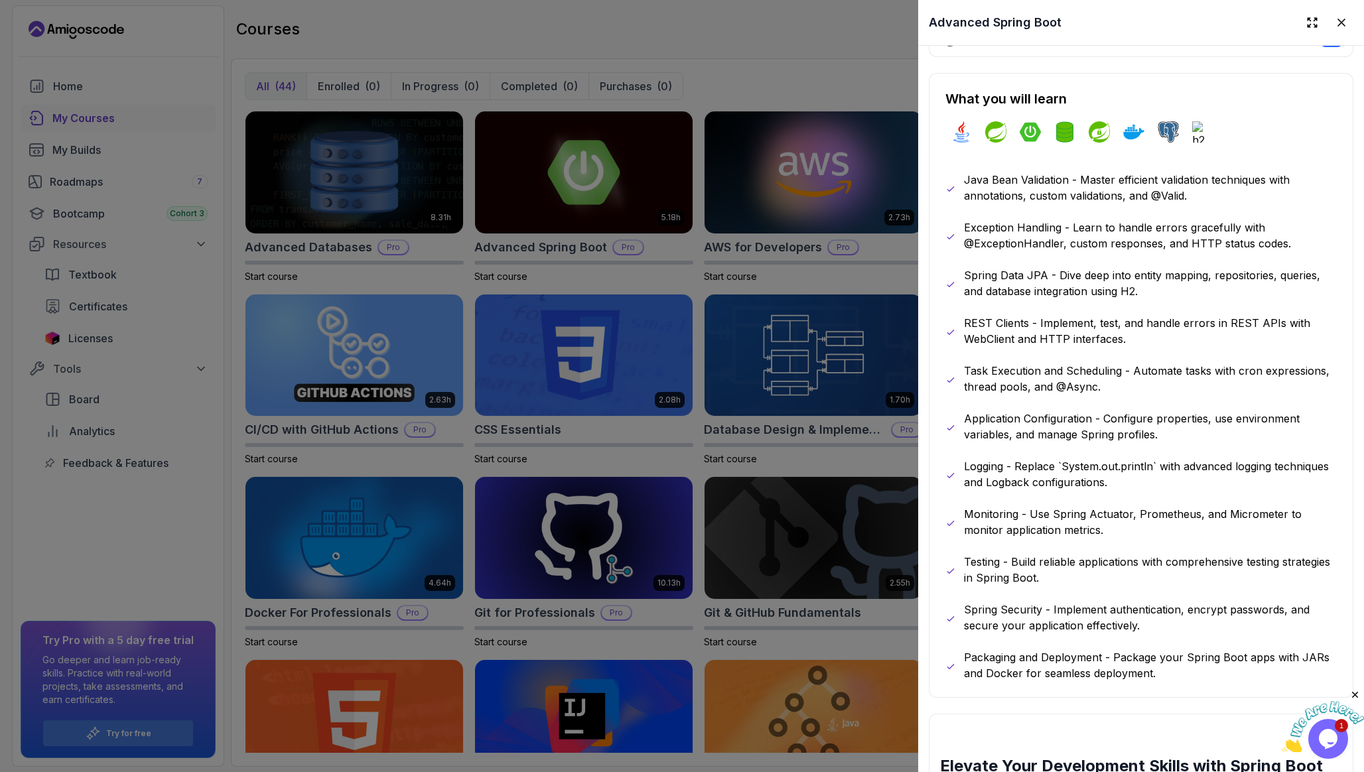
scroll to position [698, 0]
click at [787, 332] on div at bounding box center [682, 386] width 1364 height 772
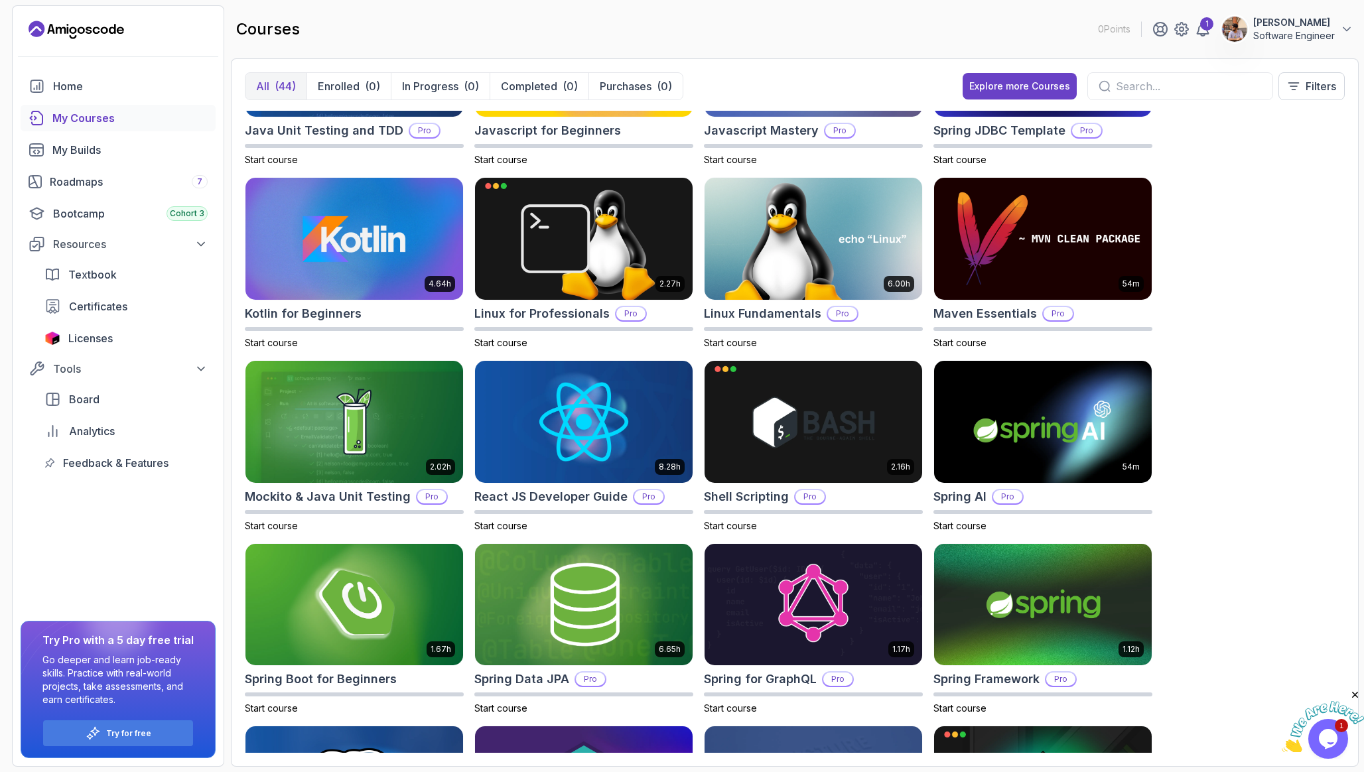
scroll to position [1214, 0]
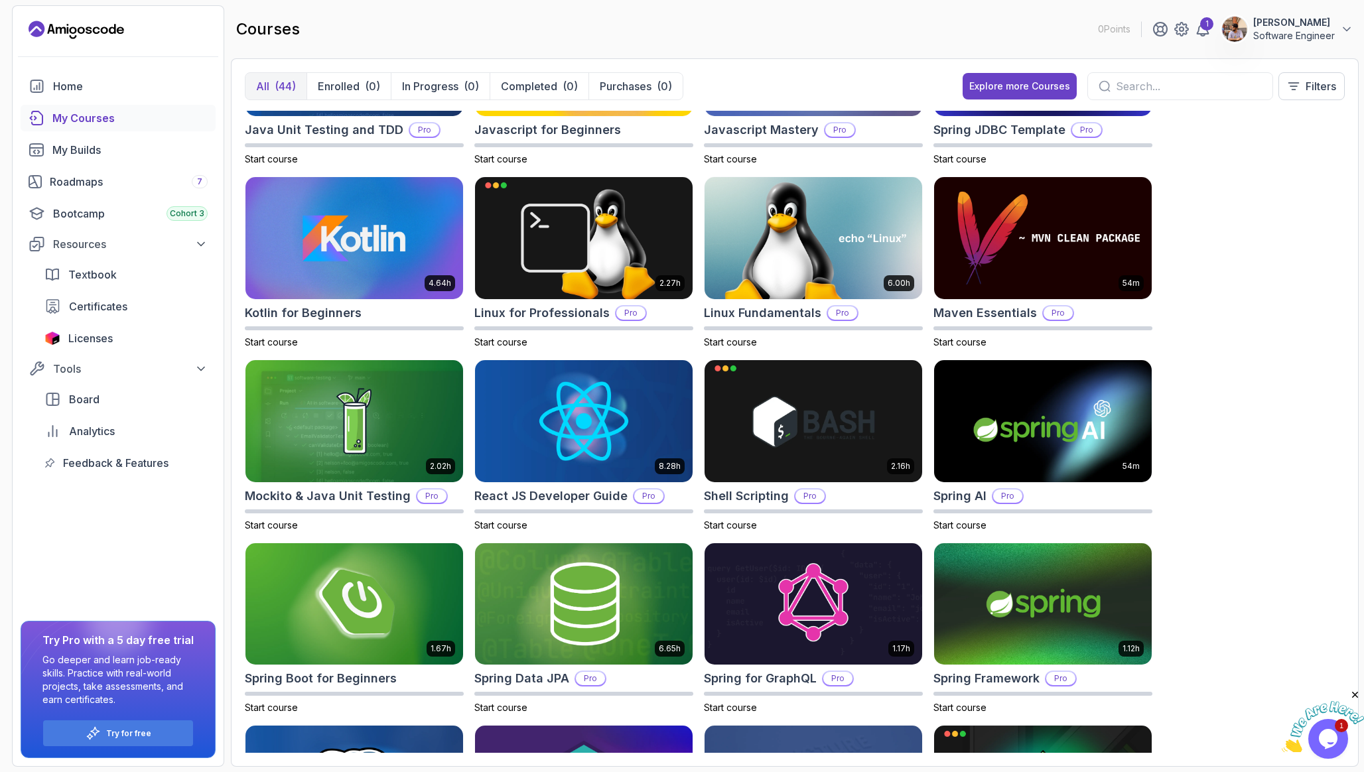
click at [1152, 90] on input "text" at bounding box center [1189, 86] width 146 height 16
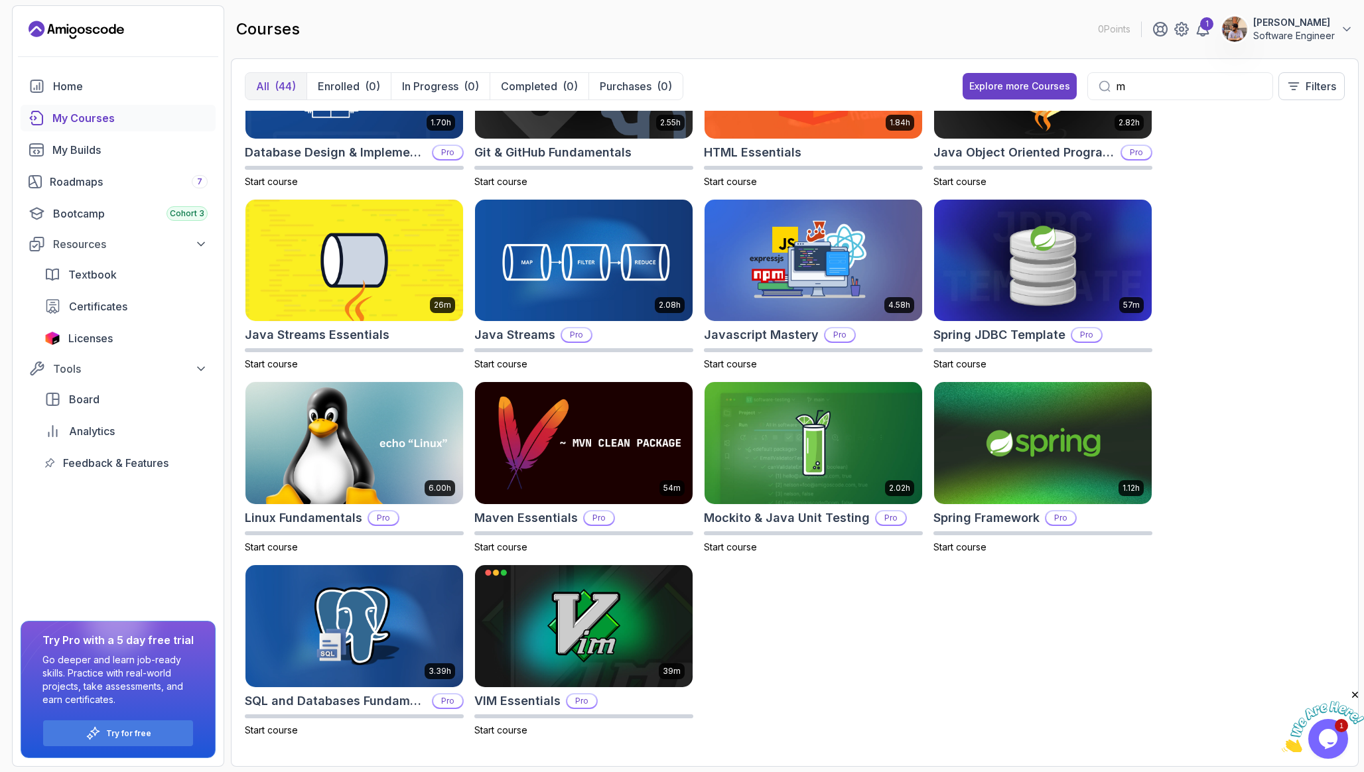
scroll to position [94, 0]
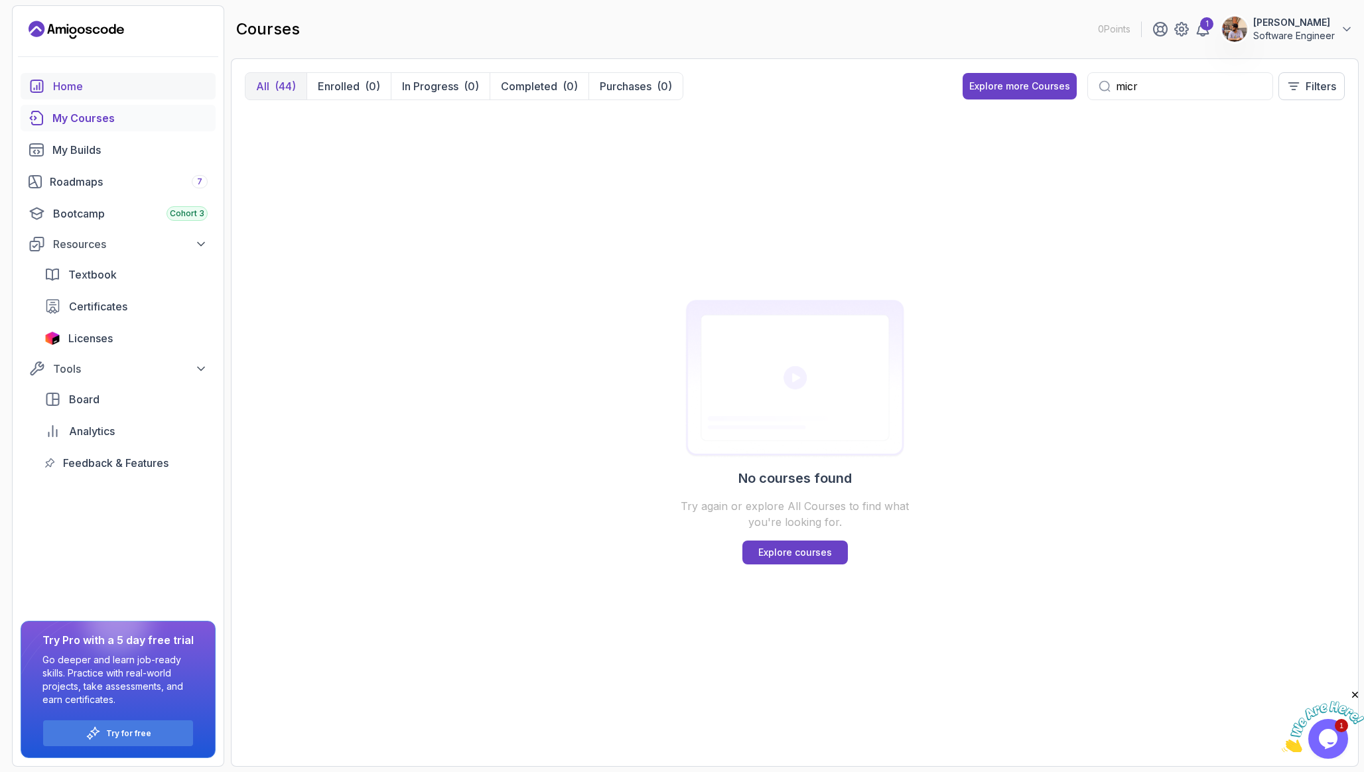
type input "micr"
click at [72, 83] on div "Home" at bounding box center [130, 86] width 155 height 16
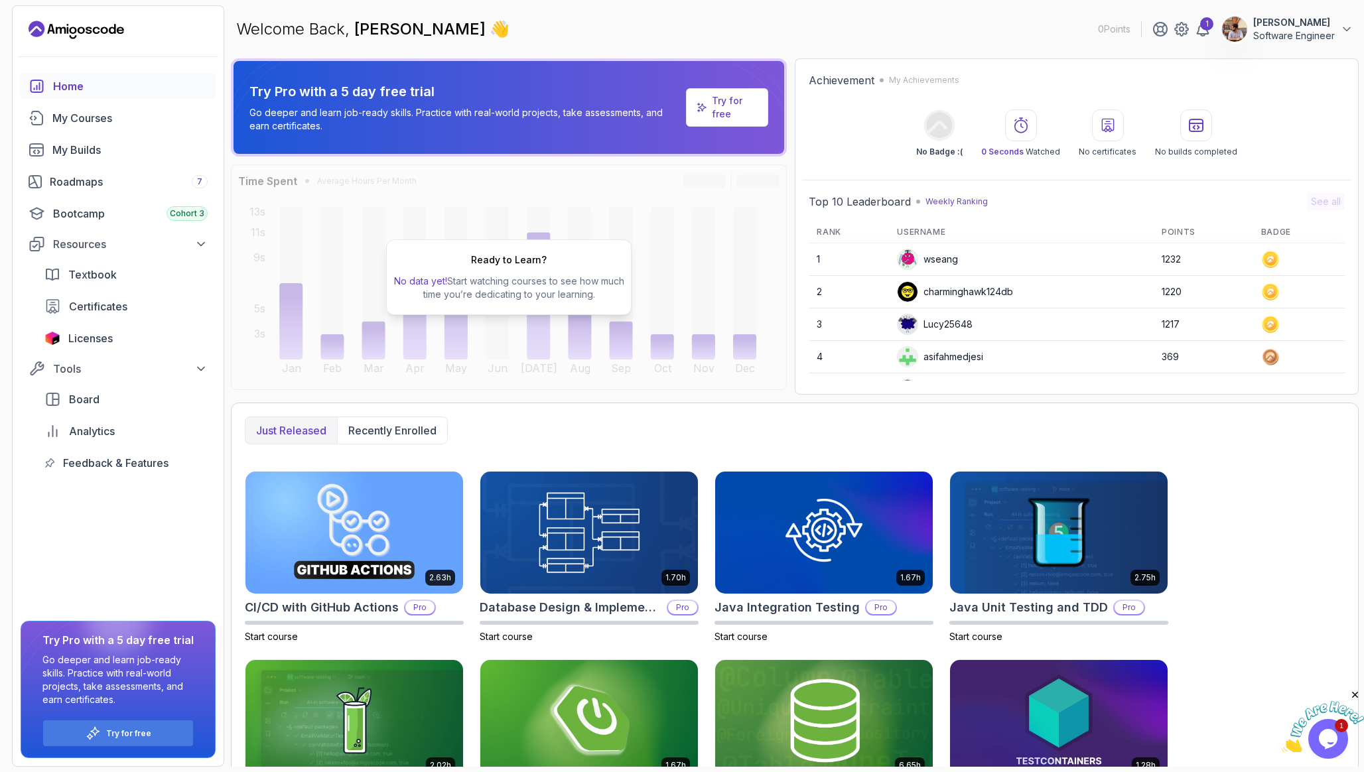
click at [1068, 25] on div "Welcome Back, Ambuj Rajput 👋 0 Points 1 Ambuj Rajput Software Engineer" at bounding box center [795, 29] width 1128 height 48
click at [109, 426] on span "Analytics" at bounding box center [92, 431] width 46 height 16
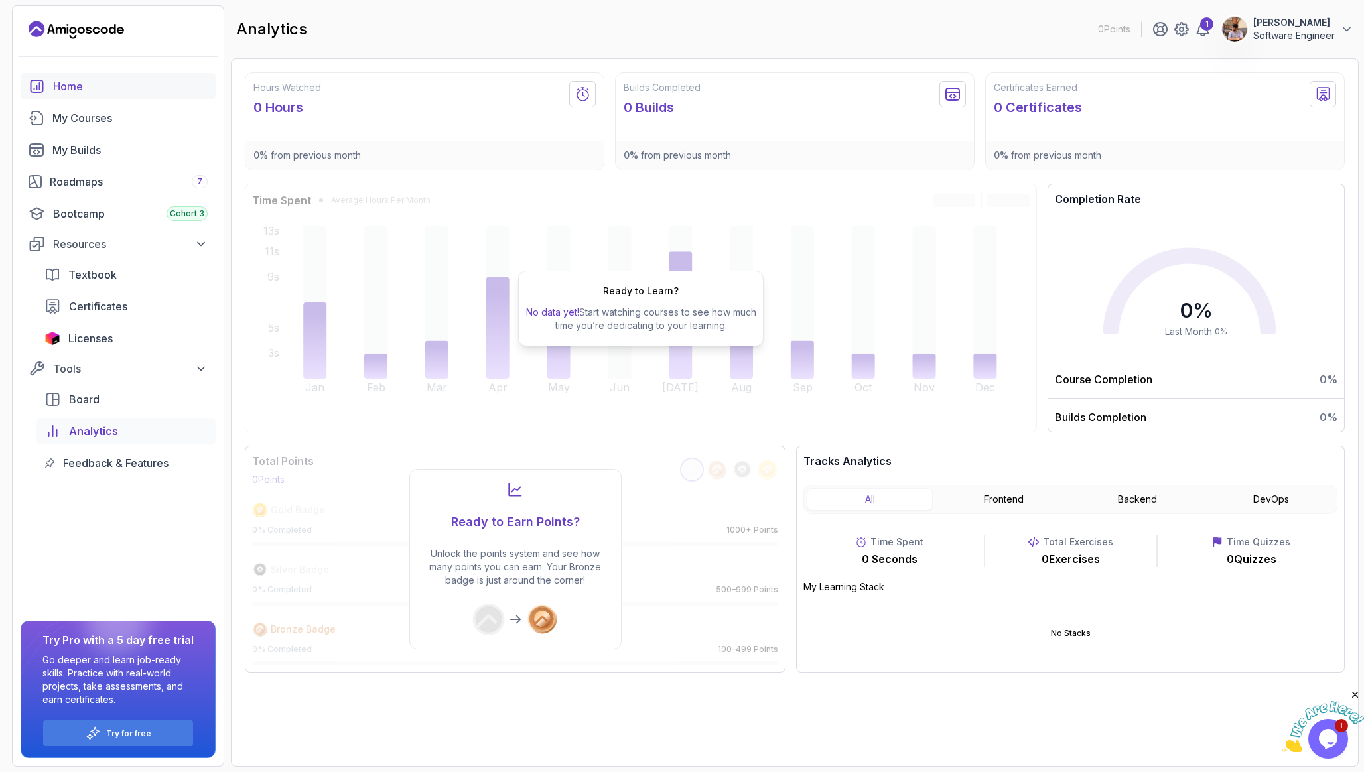
click at [112, 92] on div "Home" at bounding box center [130, 86] width 155 height 16
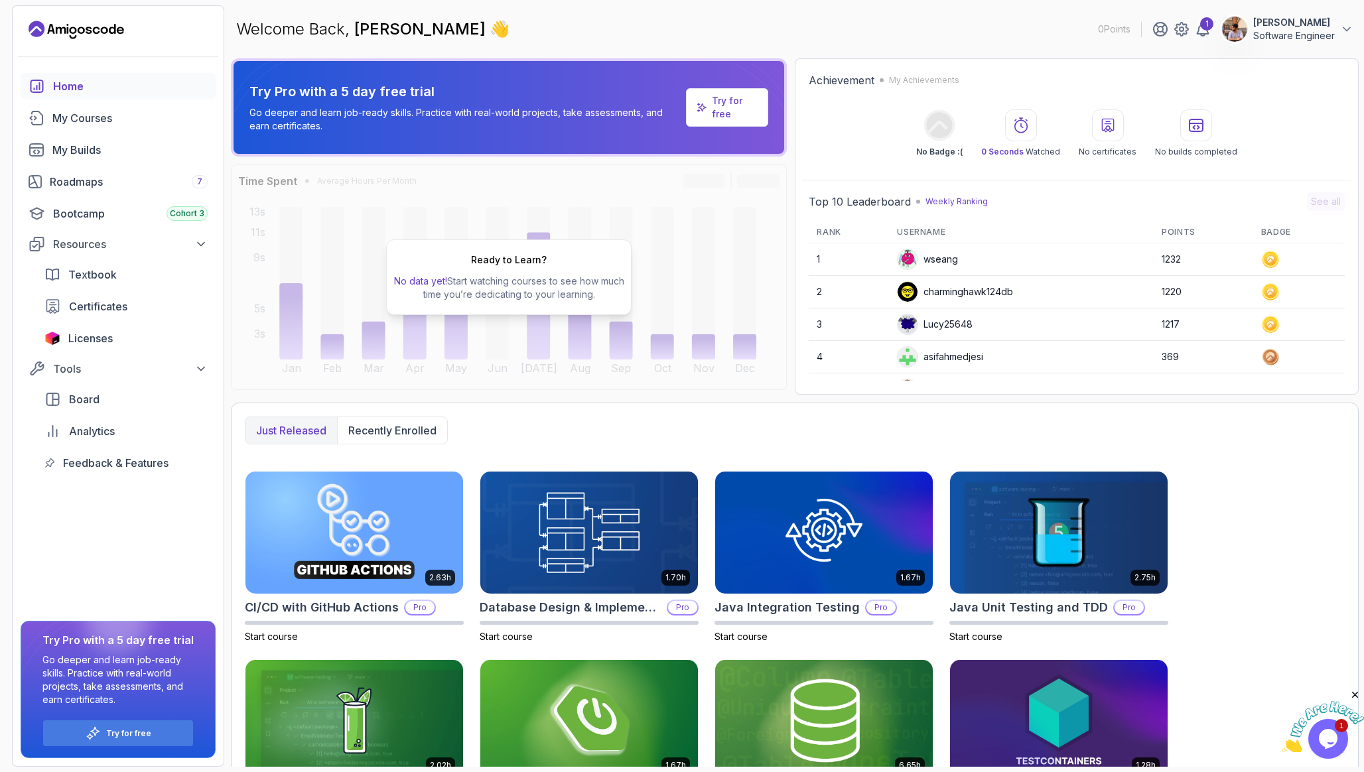
click at [1205, 37] on div "1 Ambuj Rajput Software Engineer" at bounding box center [1252, 29] width 201 height 27
click at [1205, 36] on icon at bounding box center [1203, 29] width 16 height 16
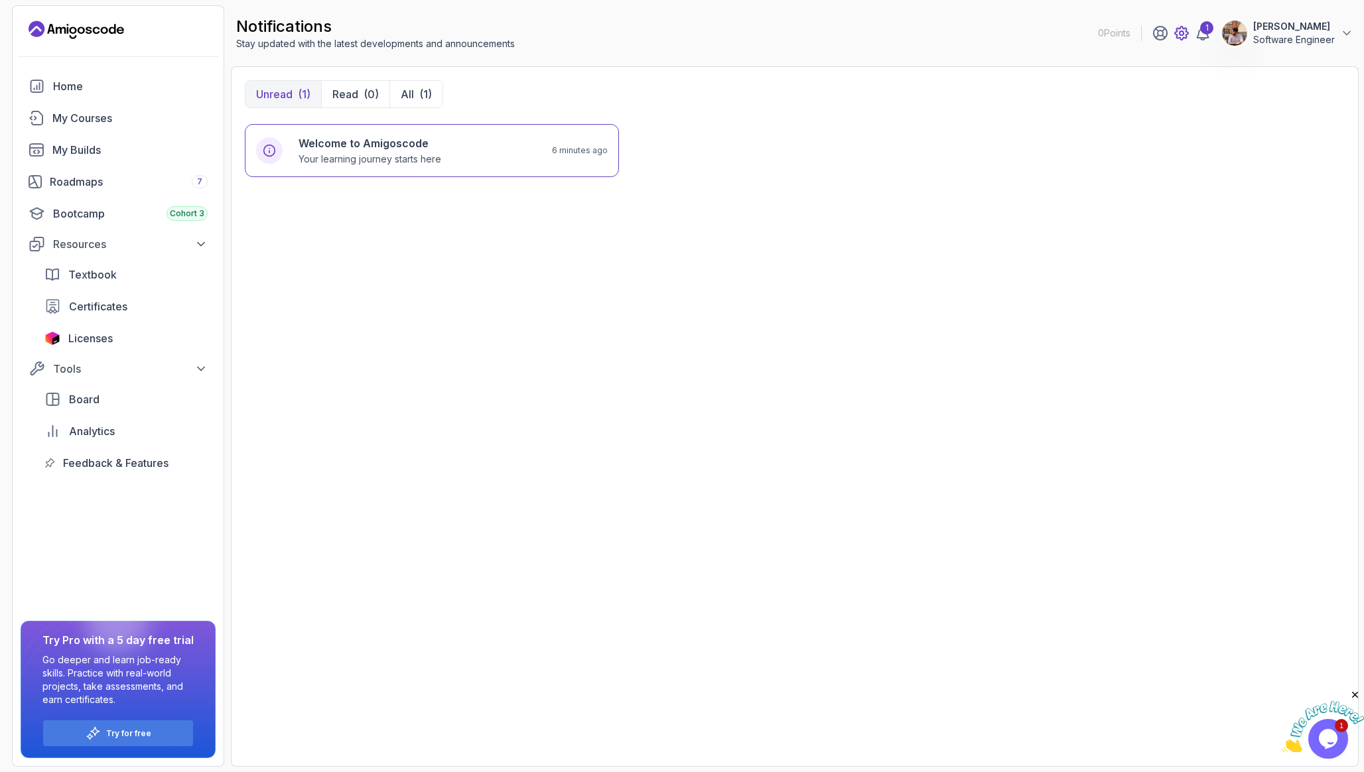
click at [1187, 33] on icon at bounding box center [1181, 33] width 16 height 16
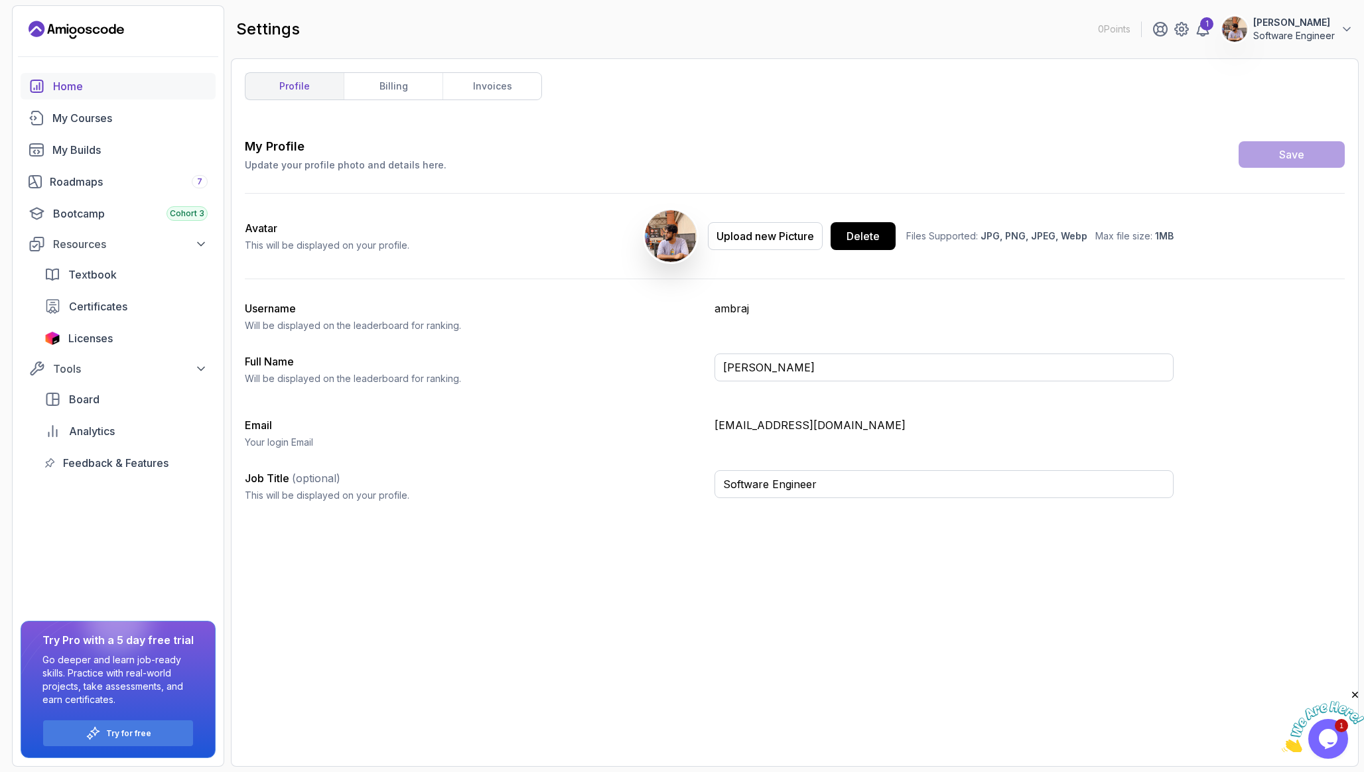
click at [114, 80] on div "Home" at bounding box center [130, 86] width 155 height 16
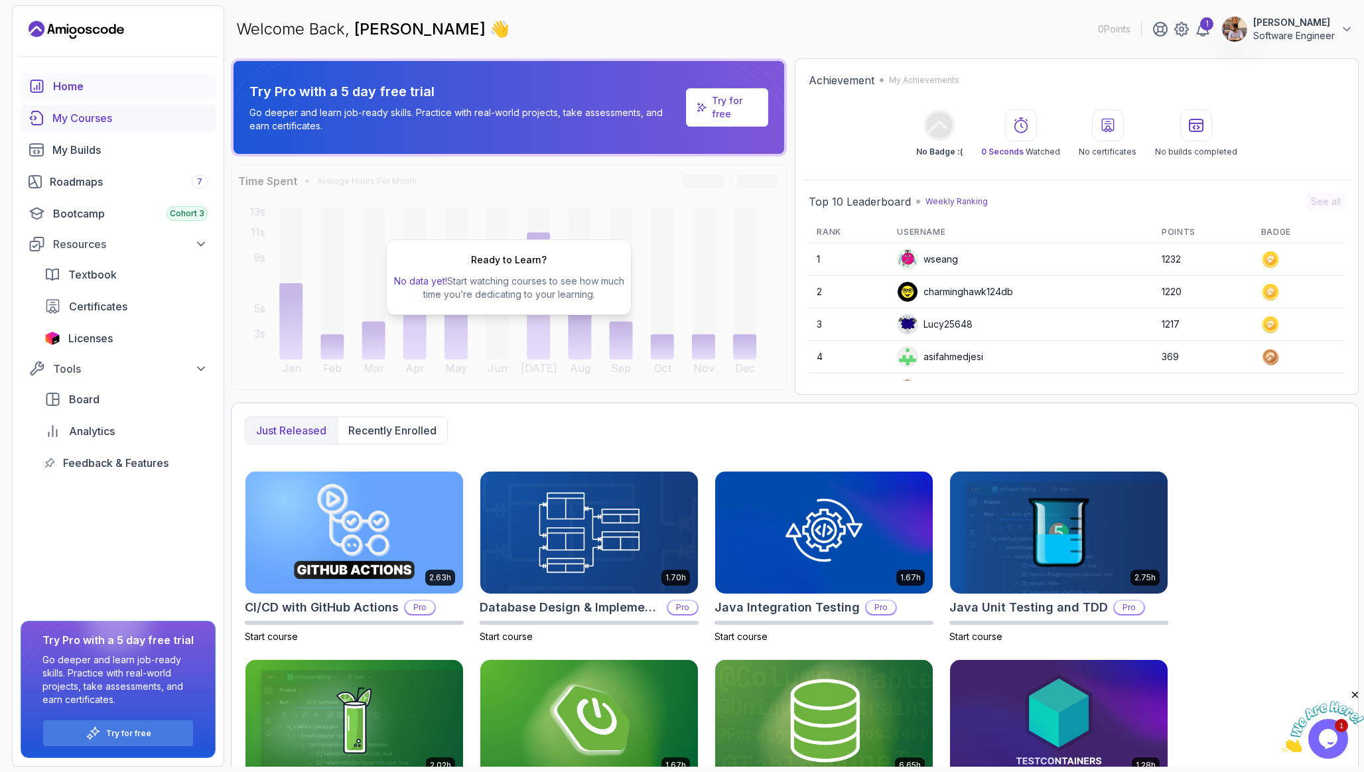
click at [43, 116] on icon "courses" at bounding box center [37, 118] width 16 height 16
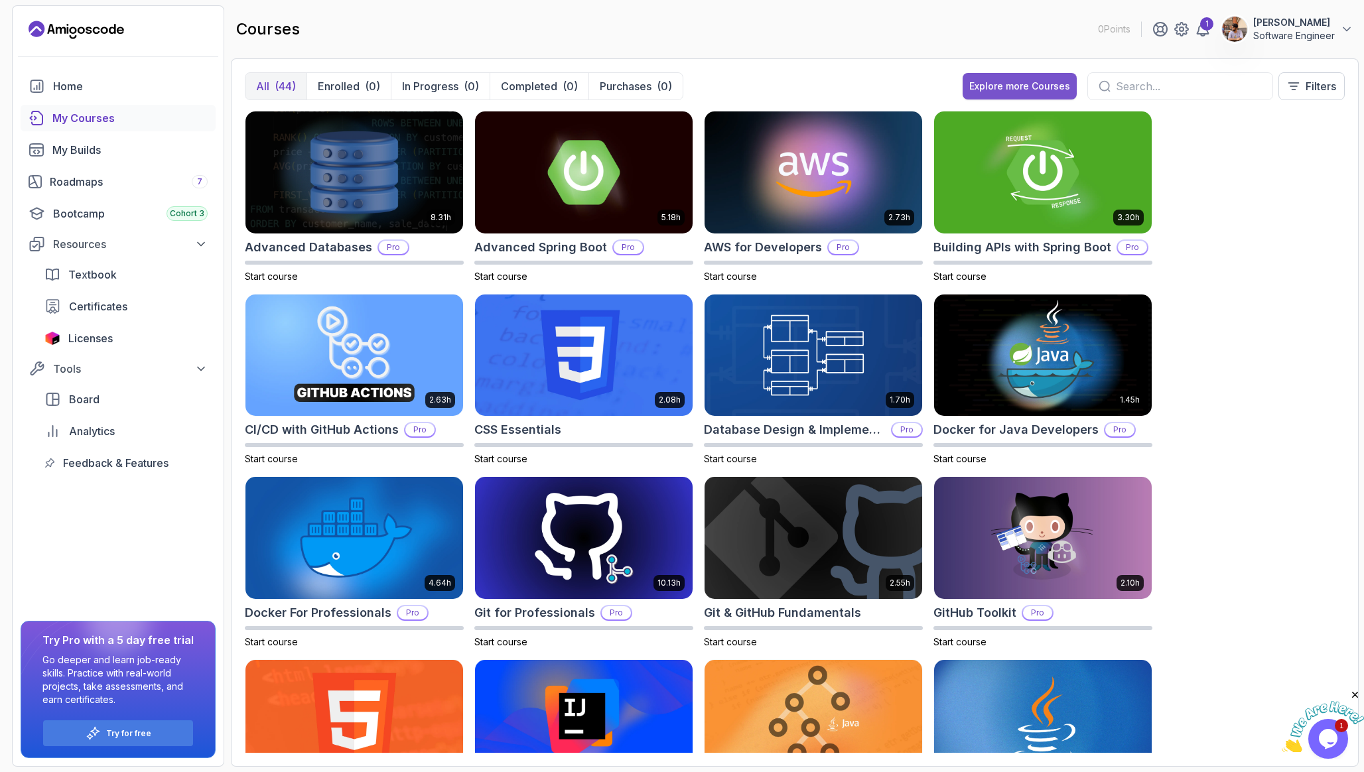
click at [1026, 97] on button "Explore more Courses" at bounding box center [1020, 86] width 114 height 27
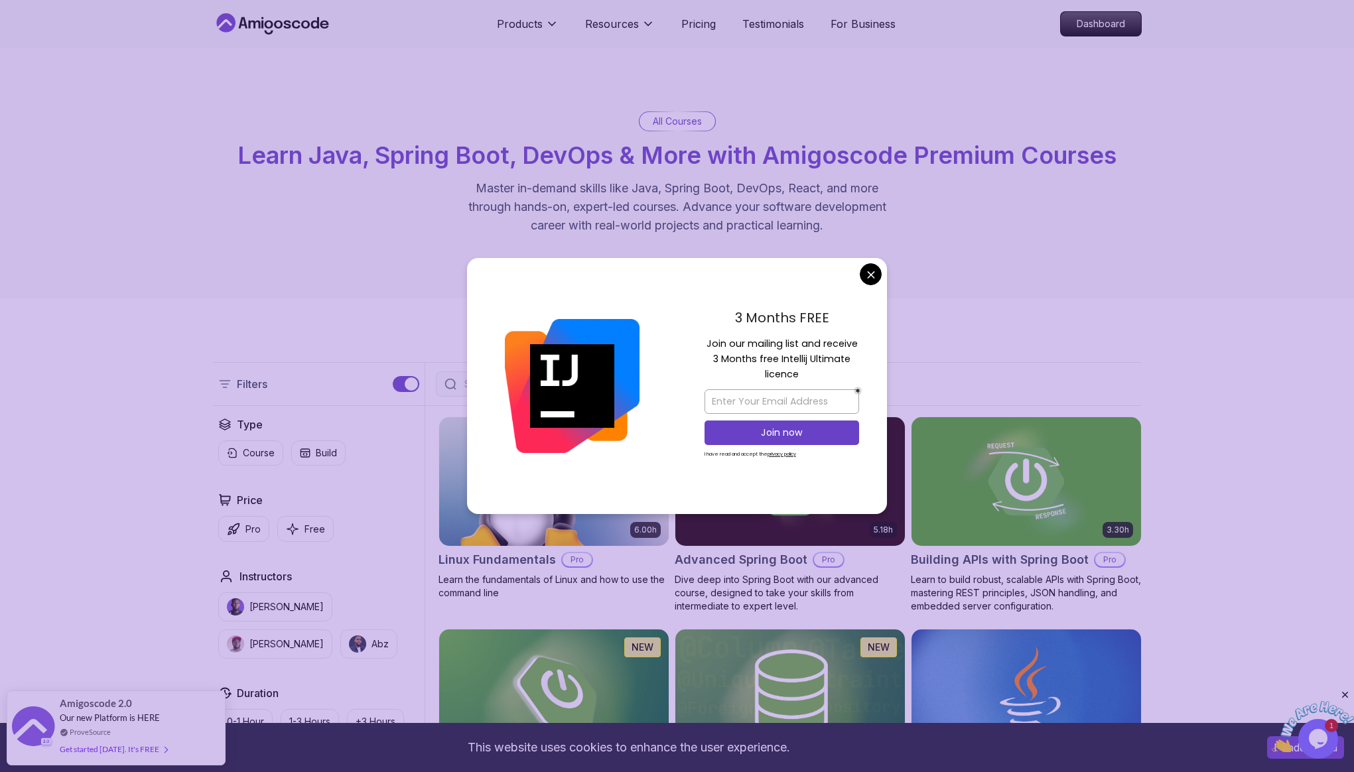
click at [639, 378] on img at bounding box center [572, 386] width 135 height 135
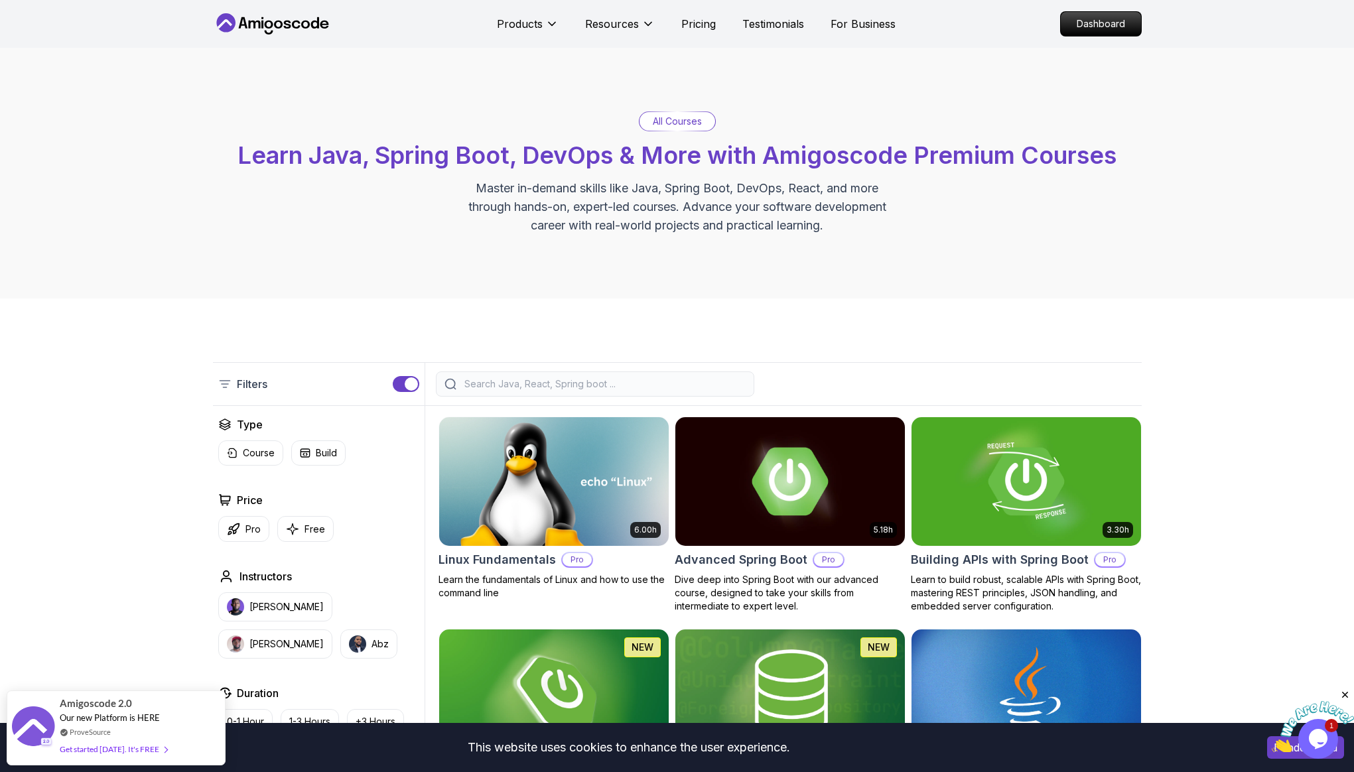
click at [559, 382] on input "search" at bounding box center [604, 383] width 284 height 13
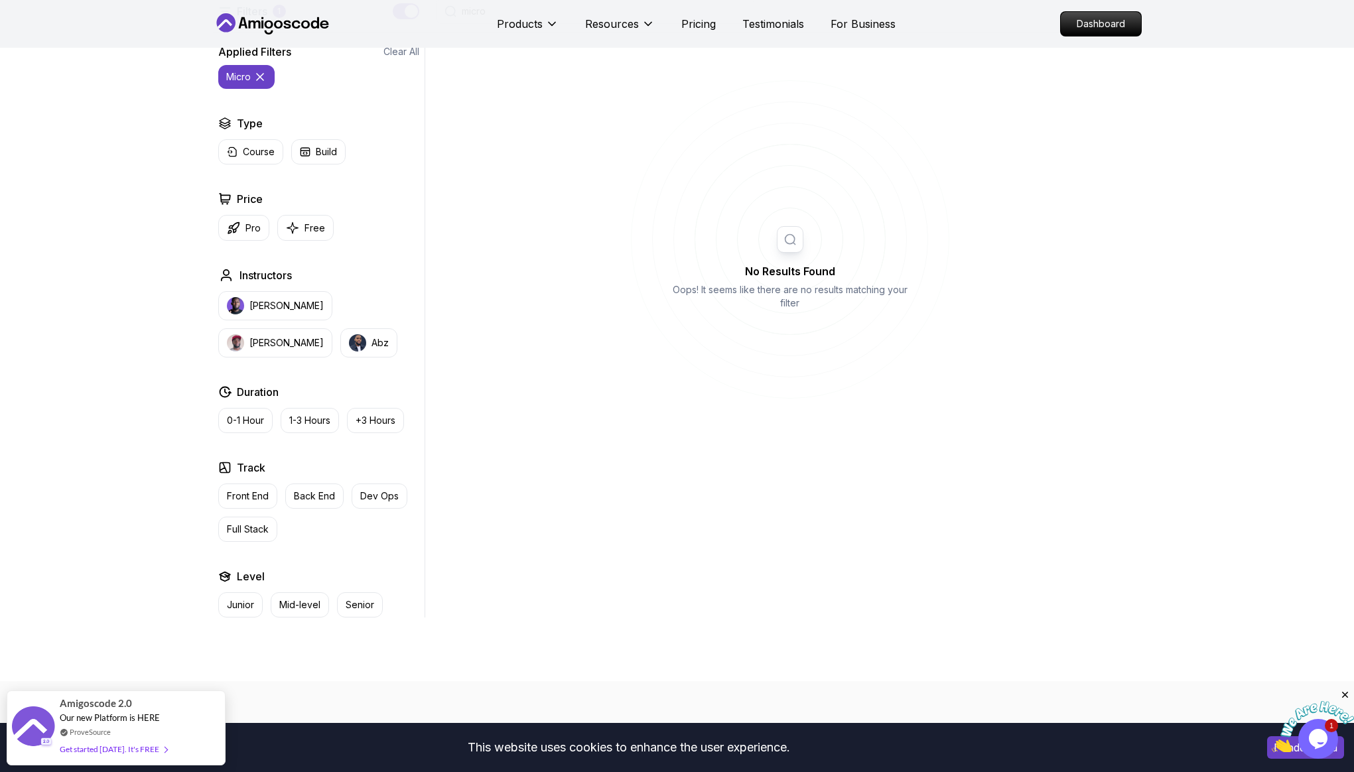
scroll to position [352, 0]
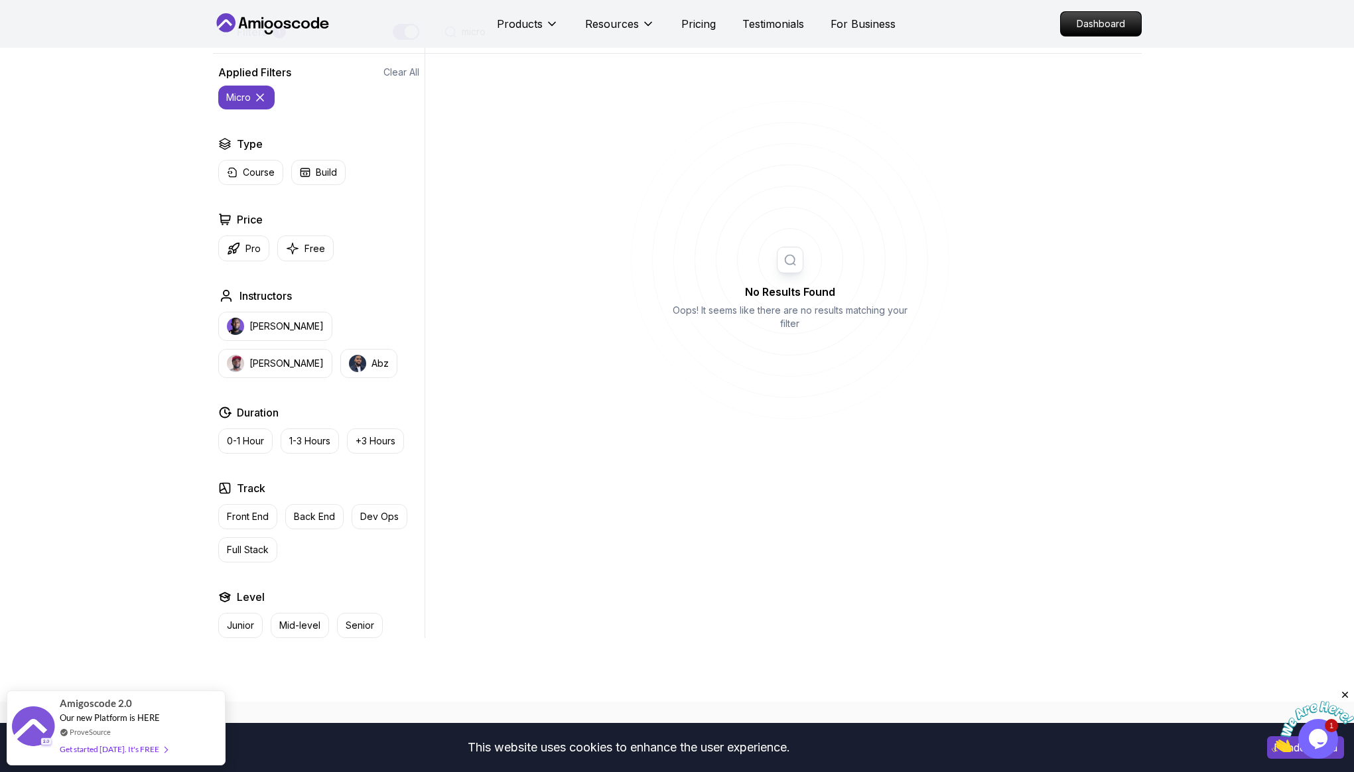
type input "micro"
